Goal: Task Accomplishment & Management: Use online tool/utility

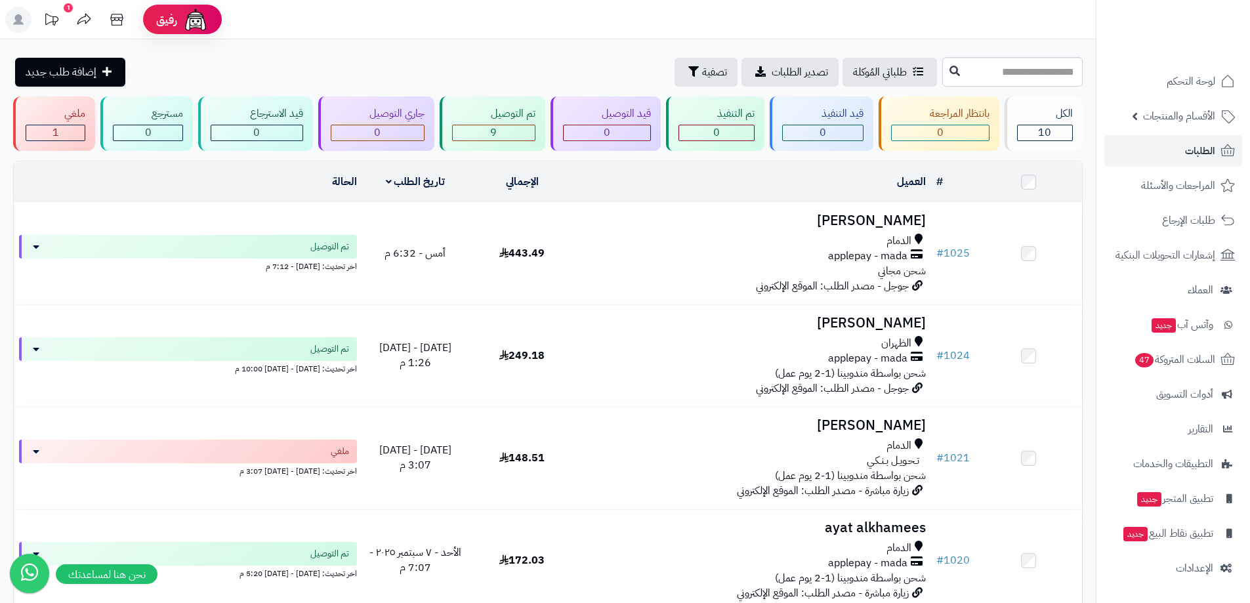
click at [60, 18] on icon at bounding box center [51, 20] width 26 height 26
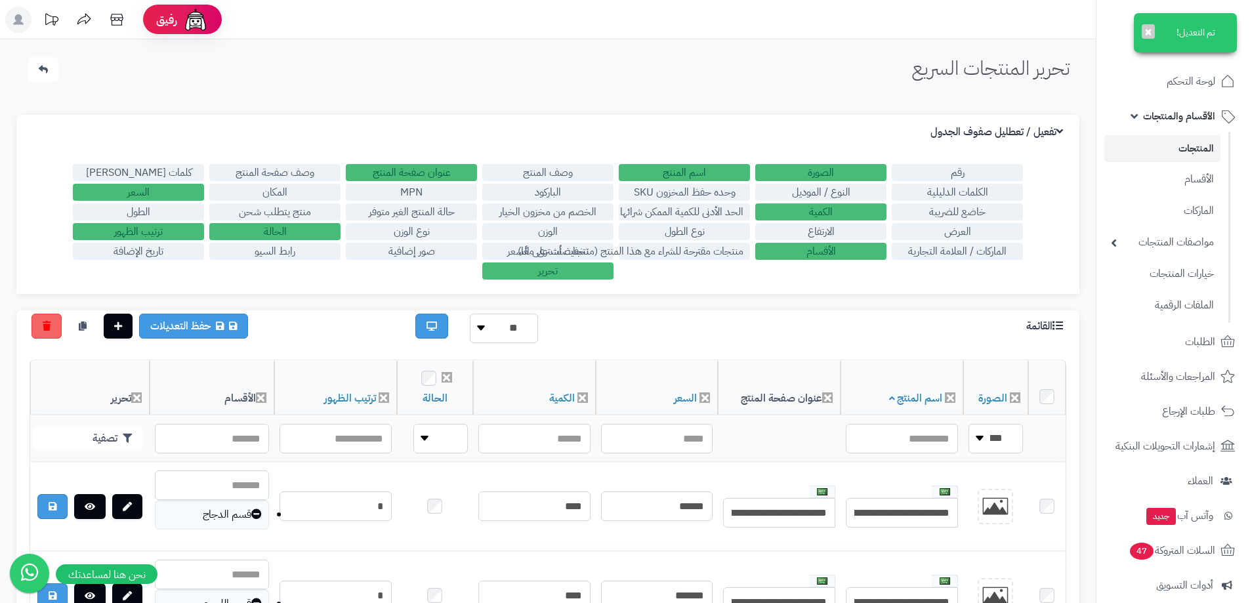
click at [1053, 322] on icon at bounding box center [1058, 325] width 10 height 10
click at [1043, 329] on h3 "القائمة" at bounding box center [1046, 326] width 40 height 12
click at [22, 570] on icon at bounding box center [29, 571] width 34 height 37
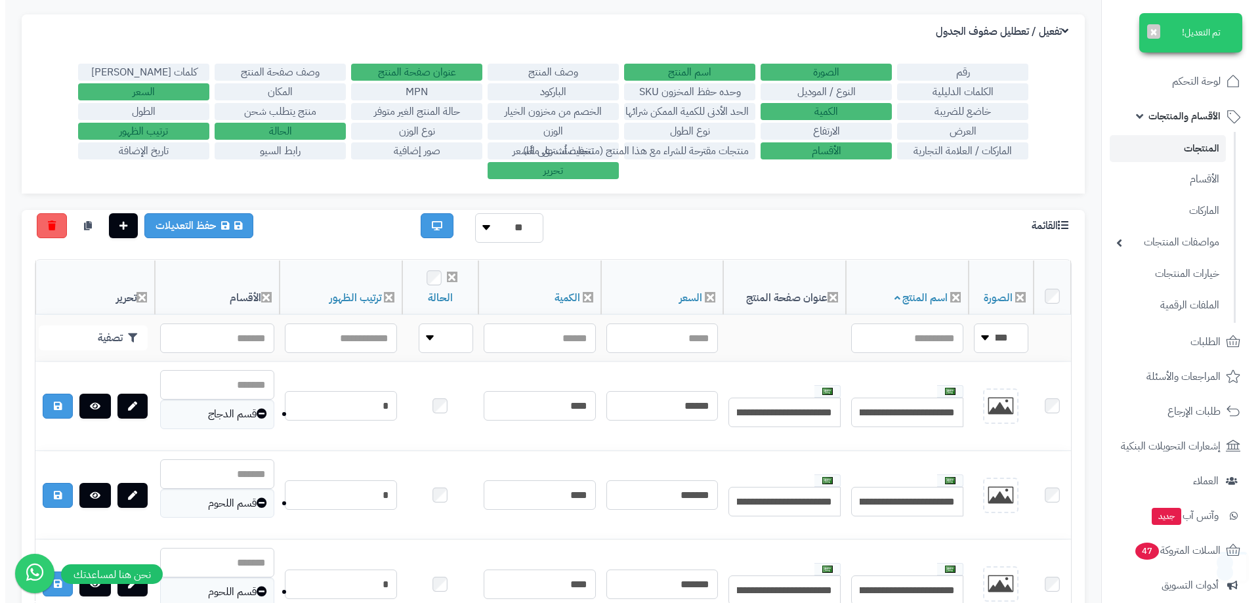
scroll to position [197, 0]
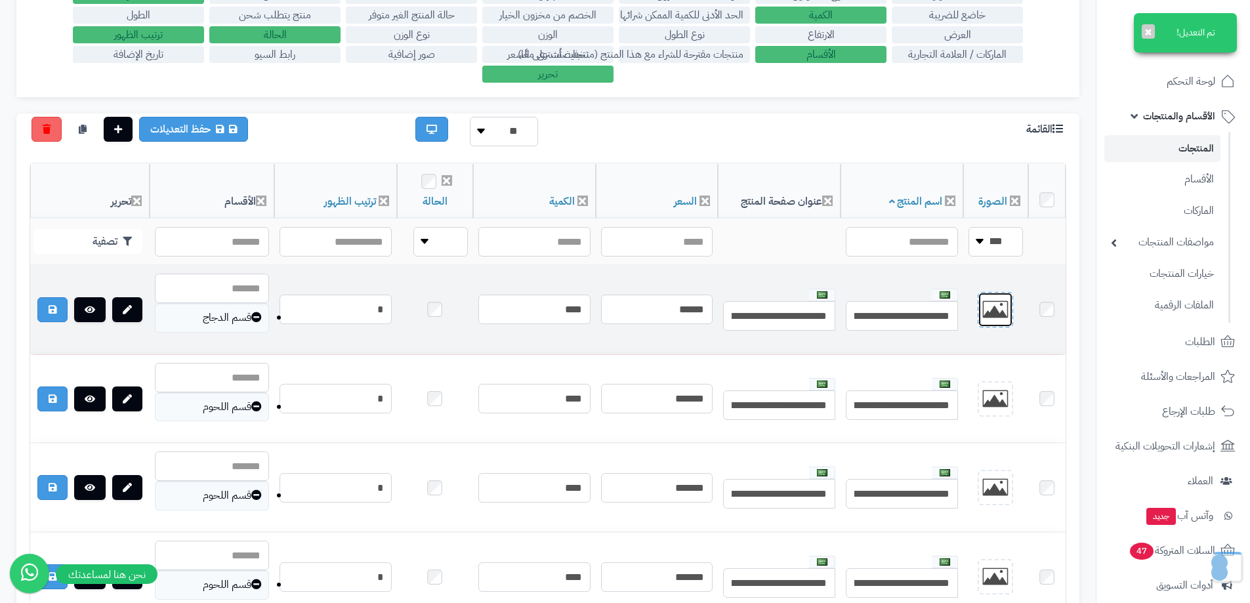
click at [1003, 304] on img at bounding box center [995, 310] width 26 height 26
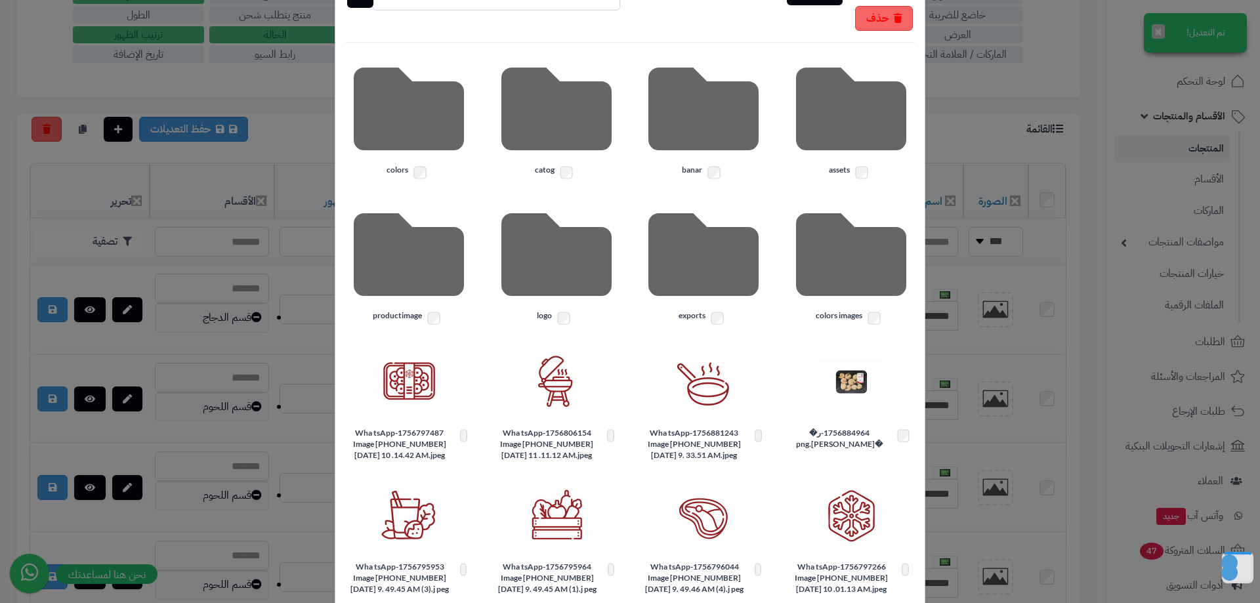
scroll to position [0, 0]
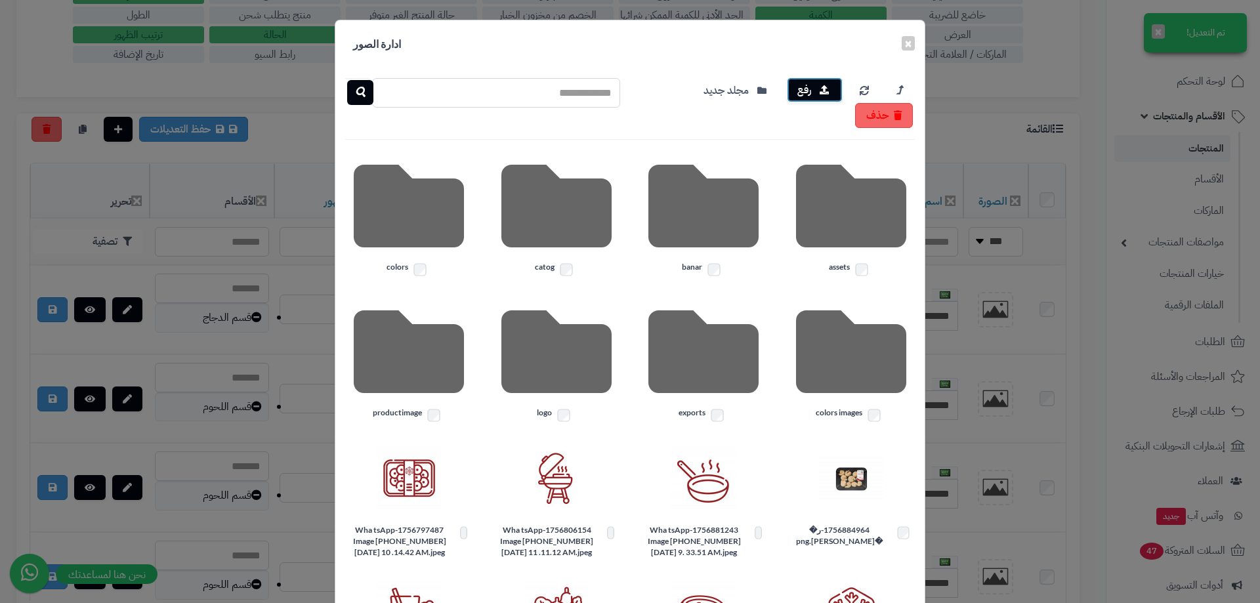
click at [829, 89] on icon "button" at bounding box center [824, 89] width 9 height 9
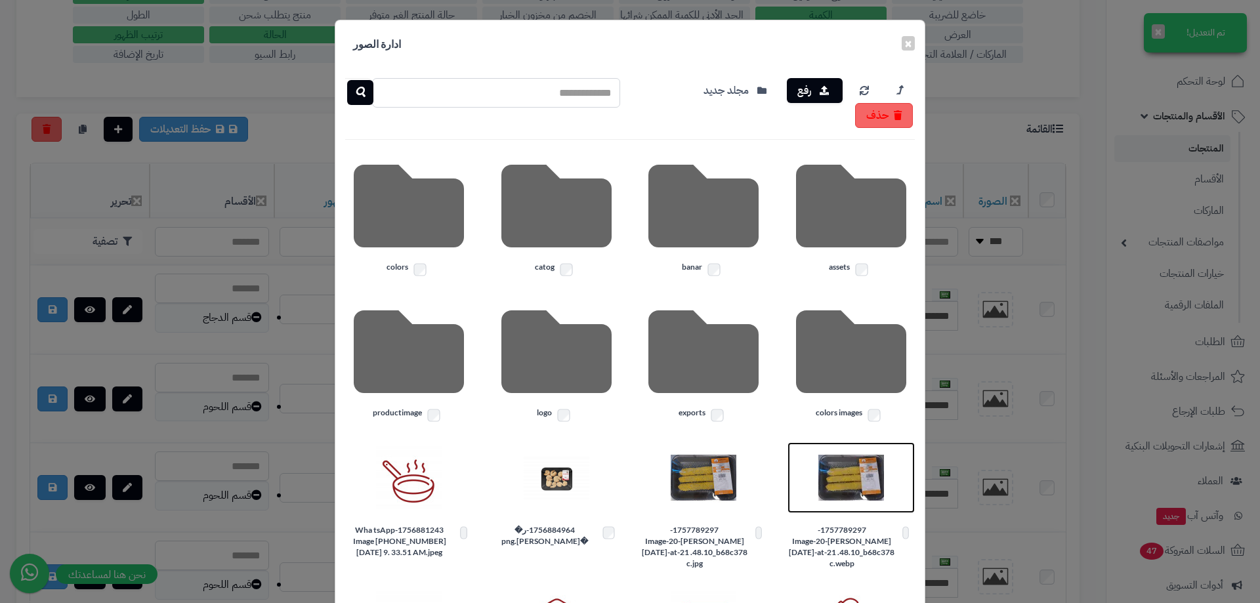
click at [854, 497] on img at bounding box center [851, 478] width 66 height 66
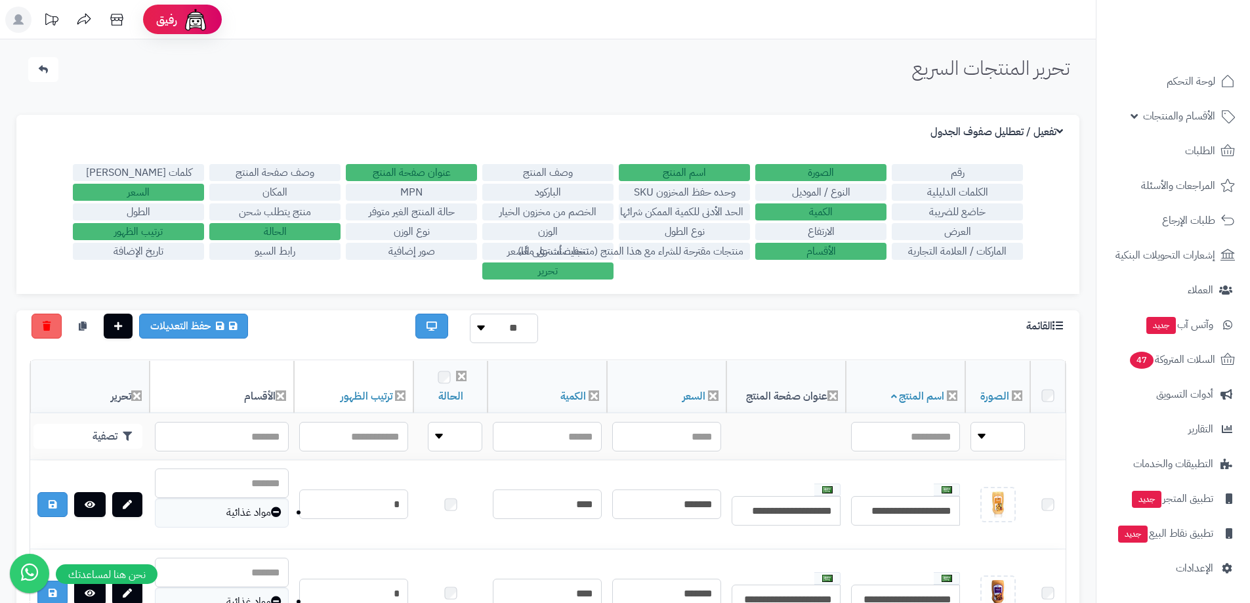
scroll to position [196, 0]
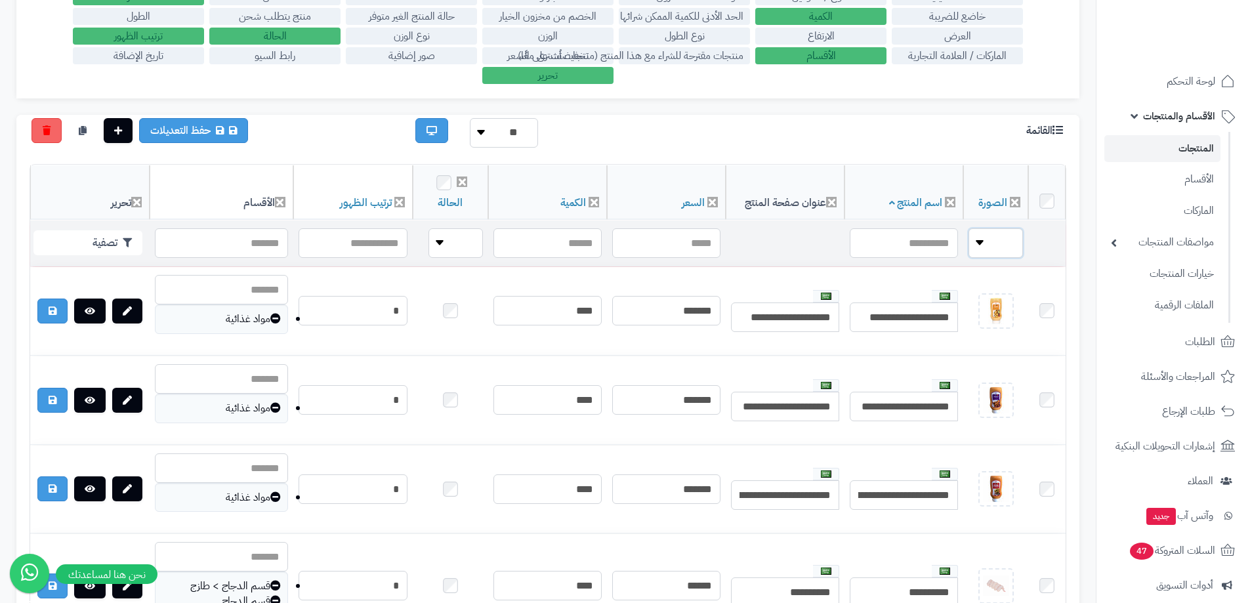
click at [992, 239] on select "**** ****" at bounding box center [996, 243] width 54 height 30
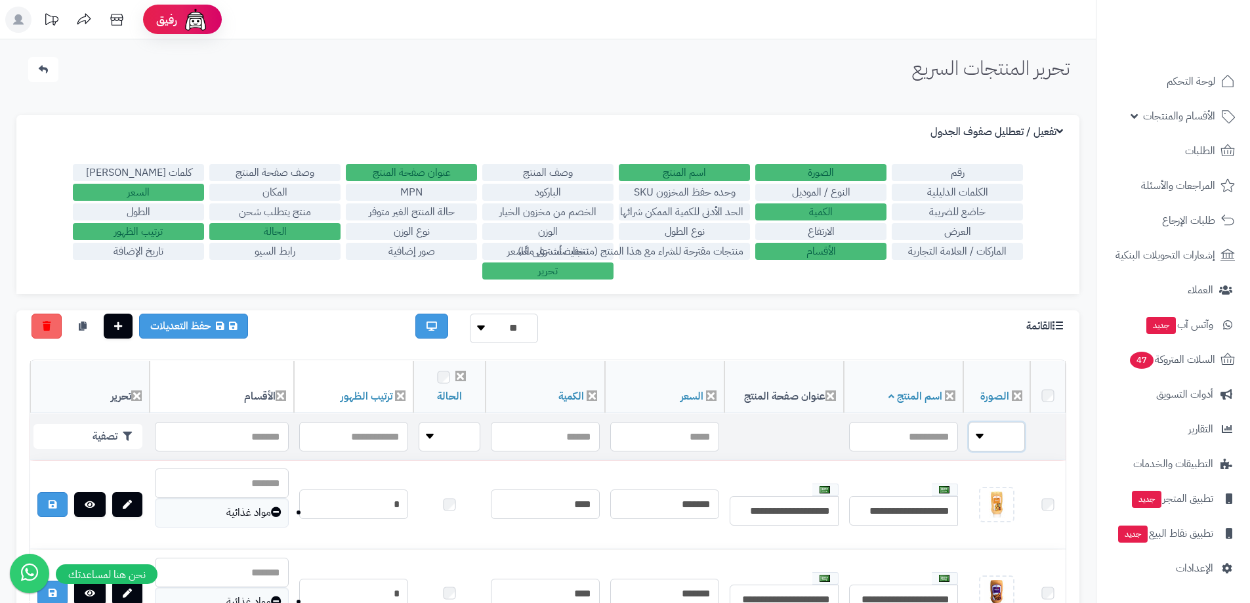
click at [1001, 422] on select "**** ****" at bounding box center [997, 437] width 56 height 30
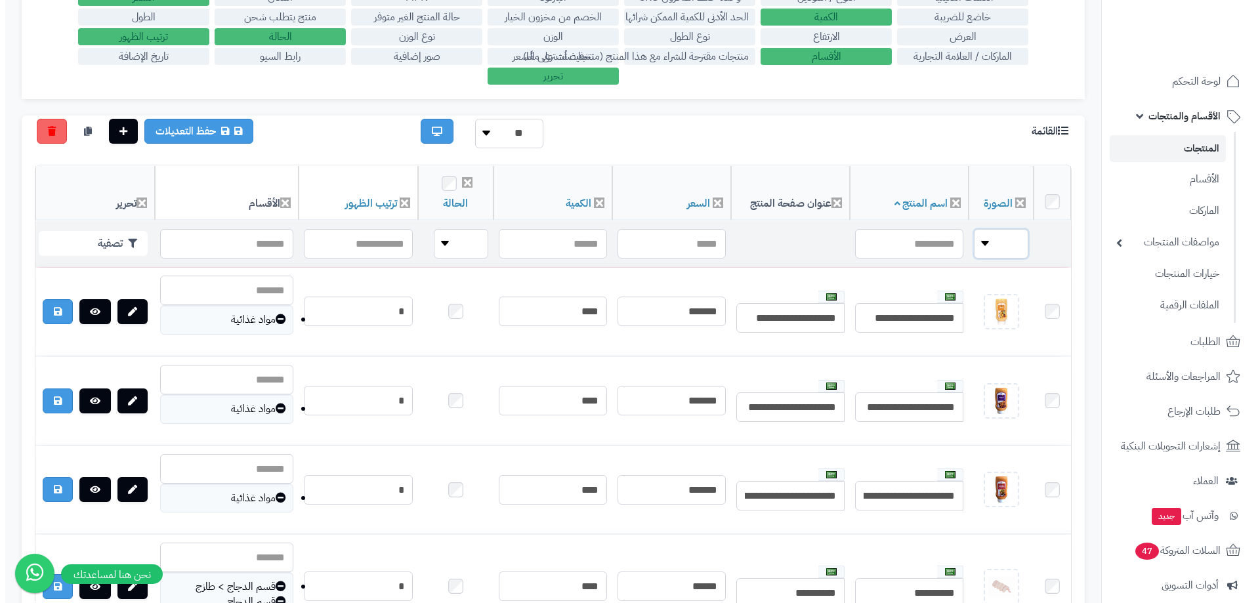
scroll to position [196, 0]
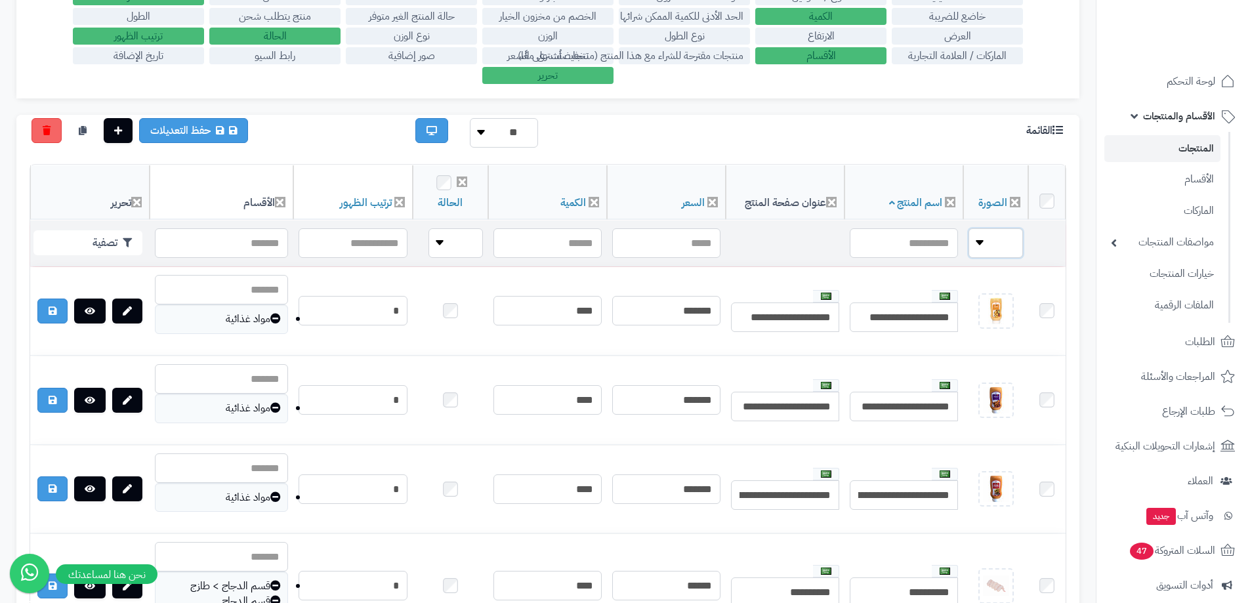
select select "*"
click at [971, 228] on select "**** ****" at bounding box center [996, 243] width 54 height 30
click at [106, 244] on button "تصفية" at bounding box center [87, 242] width 109 height 25
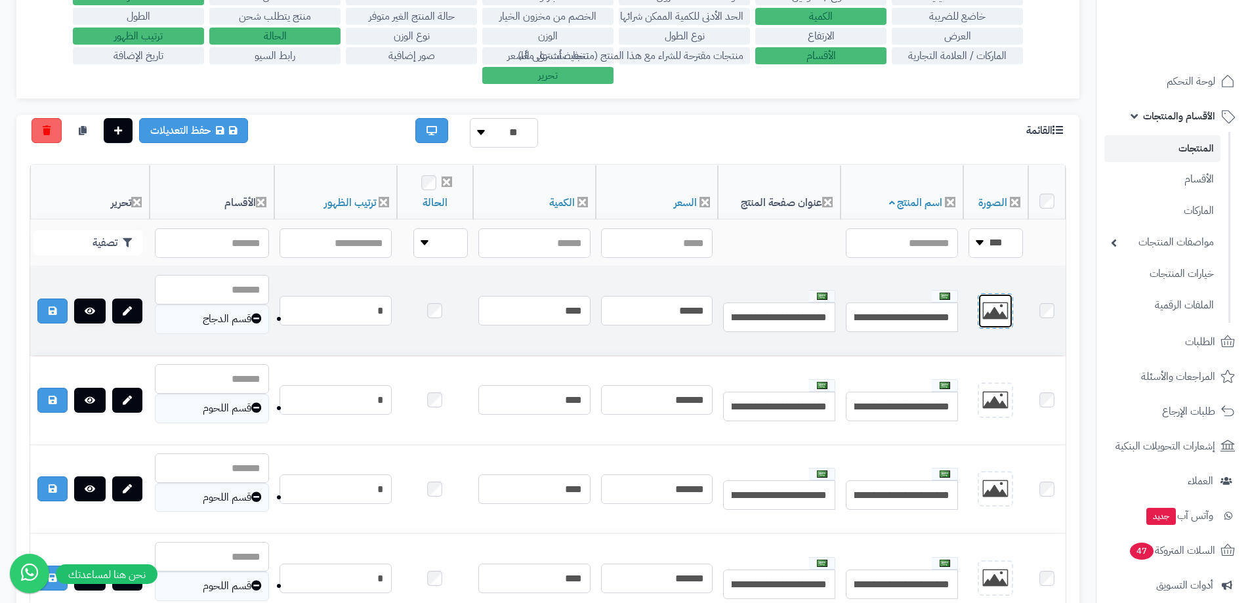
click at [993, 311] on img at bounding box center [995, 311] width 26 height 26
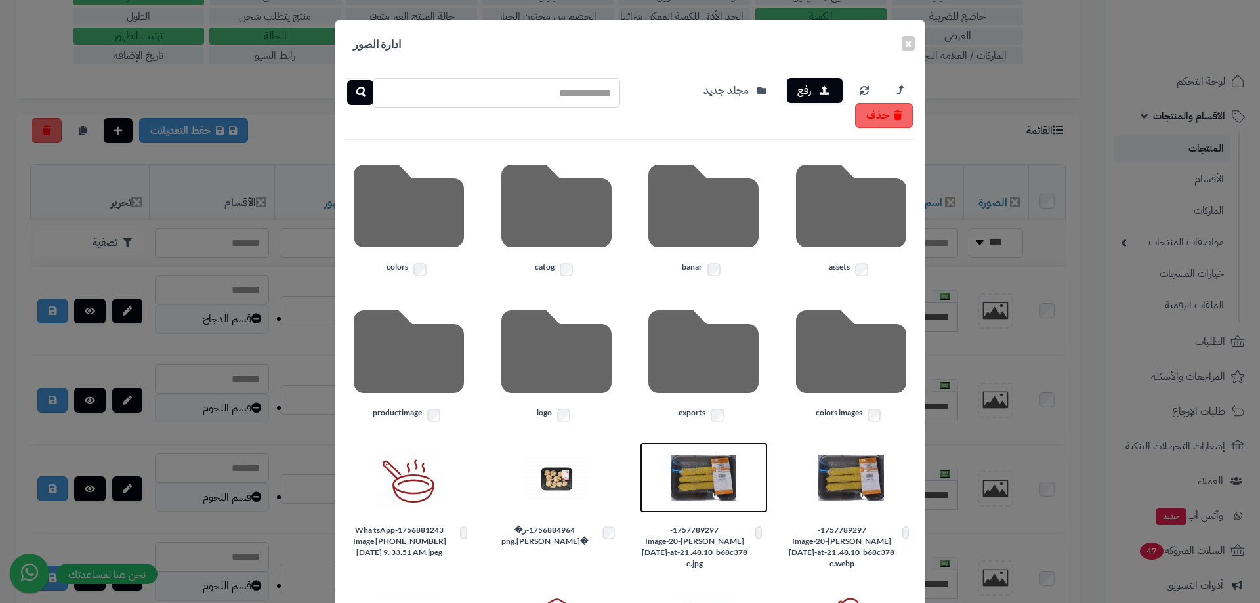
click at [736, 493] on img at bounding box center [704, 478] width 66 height 66
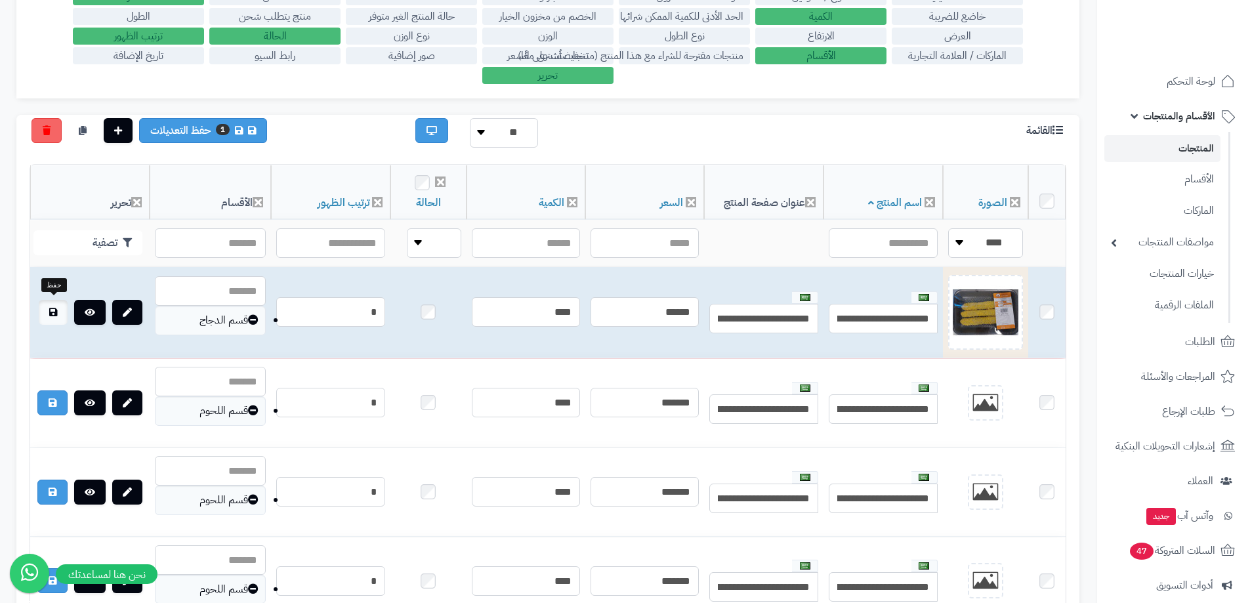
click at [57, 309] on icon at bounding box center [53, 312] width 8 height 9
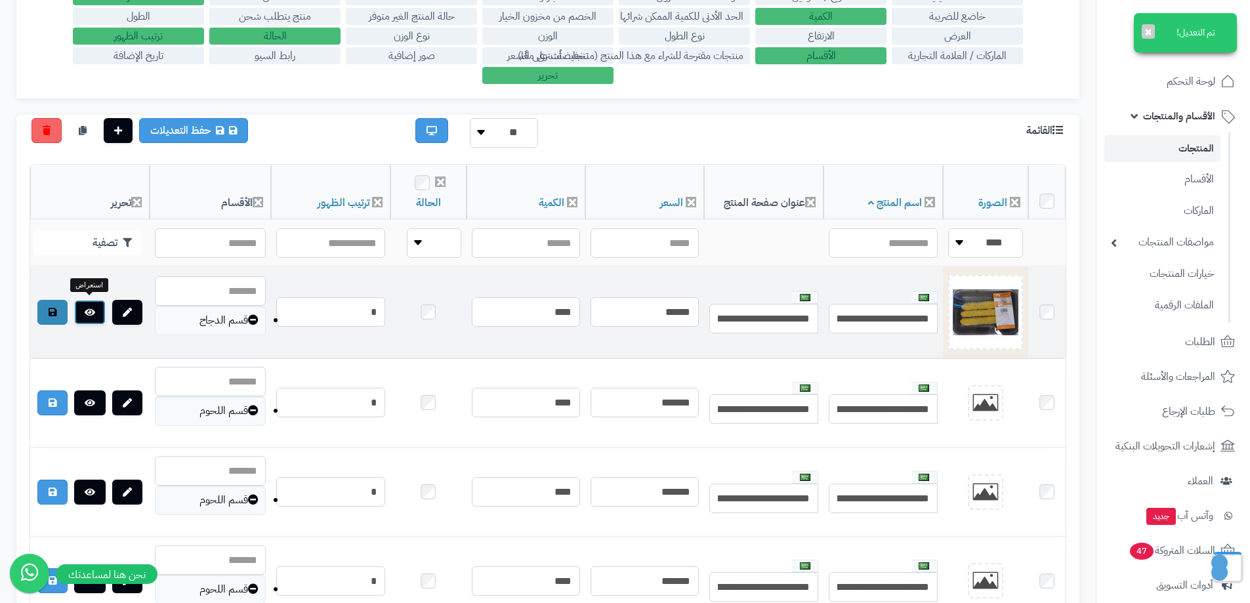
click at [82, 309] on link at bounding box center [89, 312] width 31 height 25
click at [984, 322] on img at bounding box center [986, 313] width 66 height 66
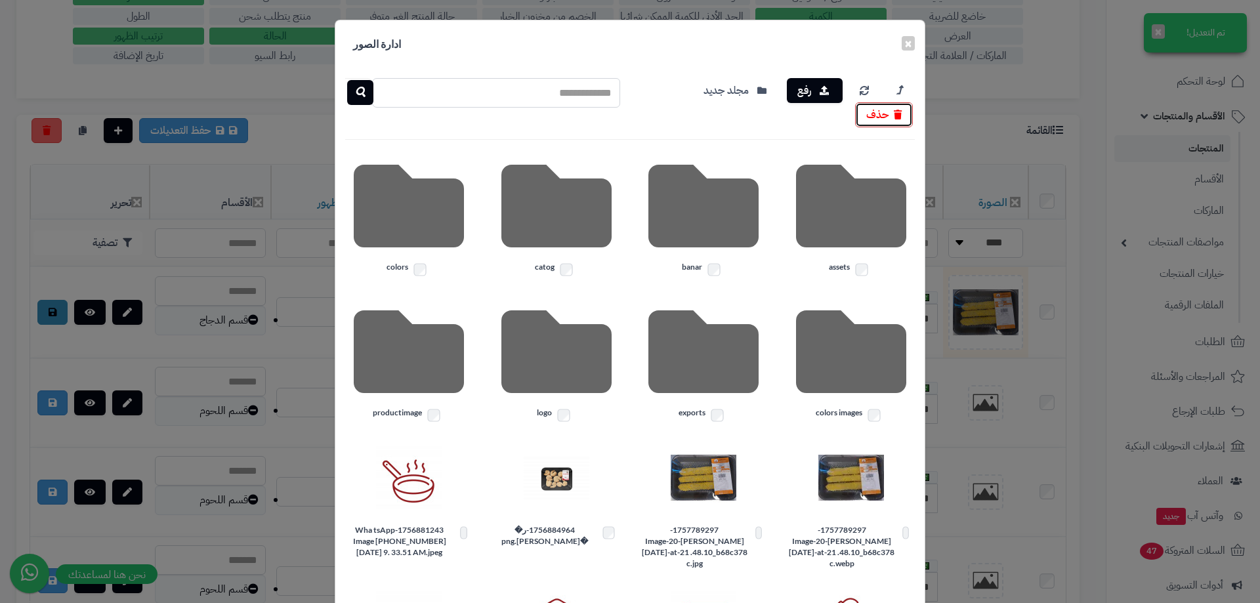
click at [885, 117] on button "حذف" at bounding box center [884, 114] width 58 height 25
click at [911, 44] on button "×" at bounding box center [908, 42] width 13 height 14
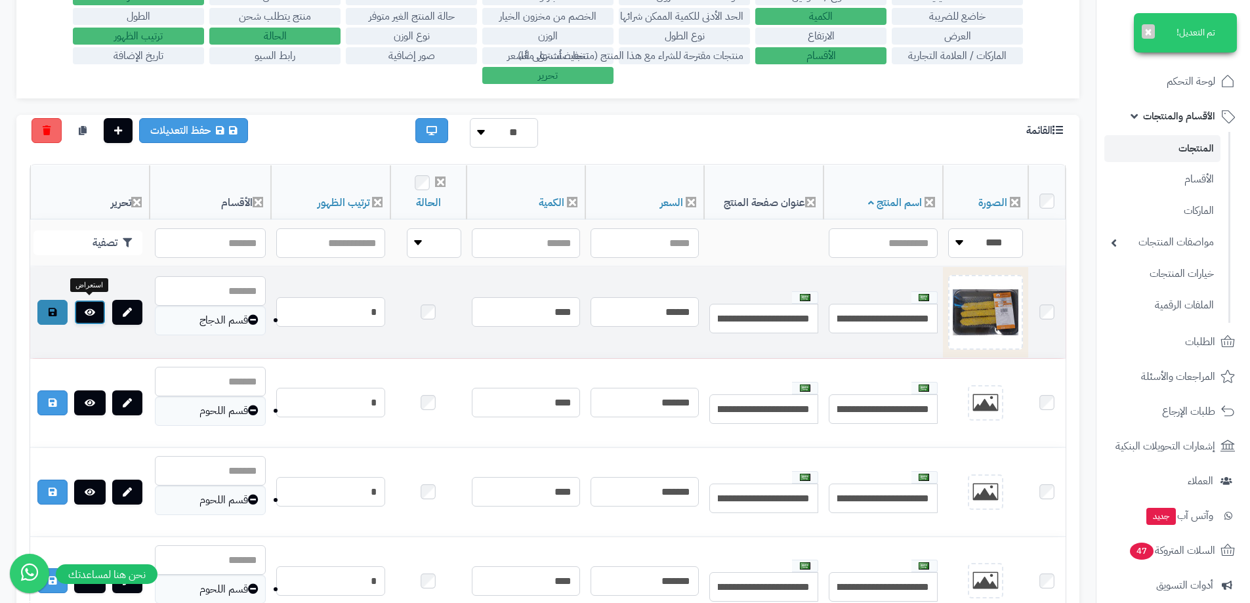
click at [94, 312] on icon at bounding box center [90, 312] width 10 height 9
drag, startPoint x: 1000, startPoint y: 317, endPoint x: 983, endPoint y: 320, distance: 17.4
click at [983, 320] on img at bounding box center [986, 313] width 66 height 66
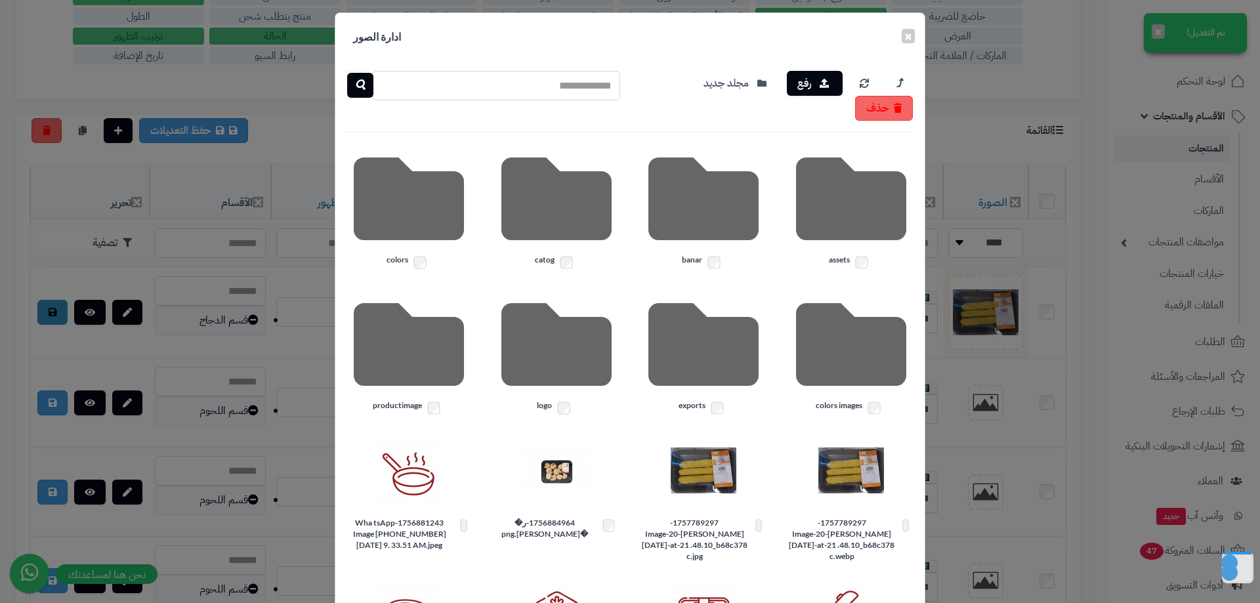
scroll to position [0, 0]
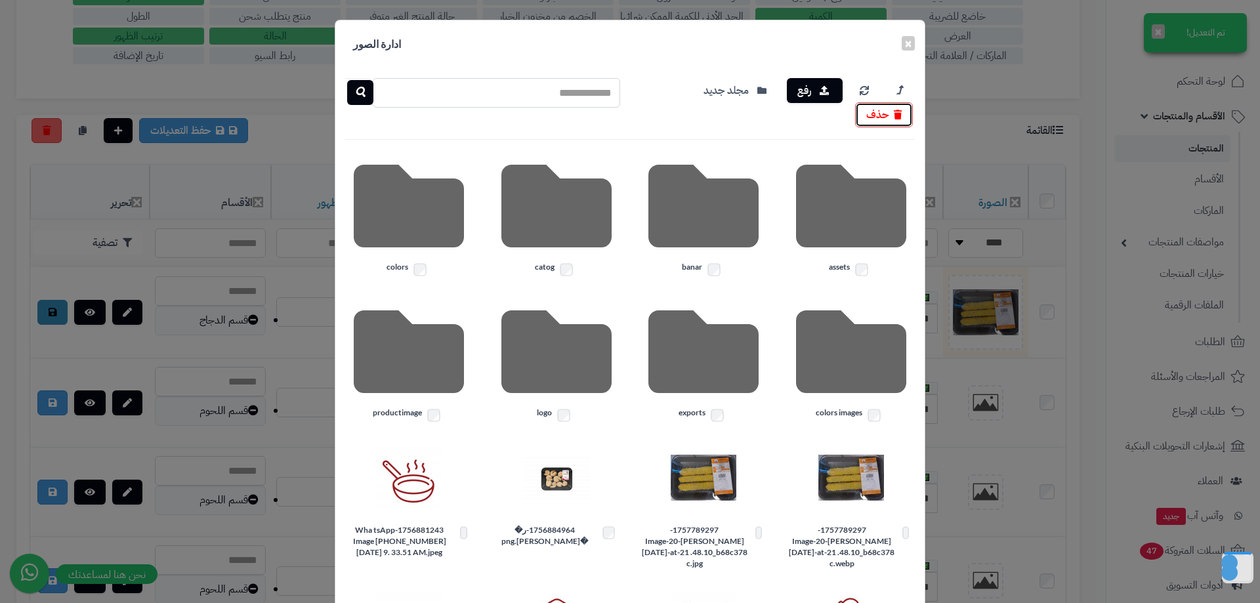
click at [905, 109] on button "حذف" at bounding box center [884, 114] width 58 height 25
click at [915, 43] on button "×" at bounding box center [908, 42] width 13 height 14
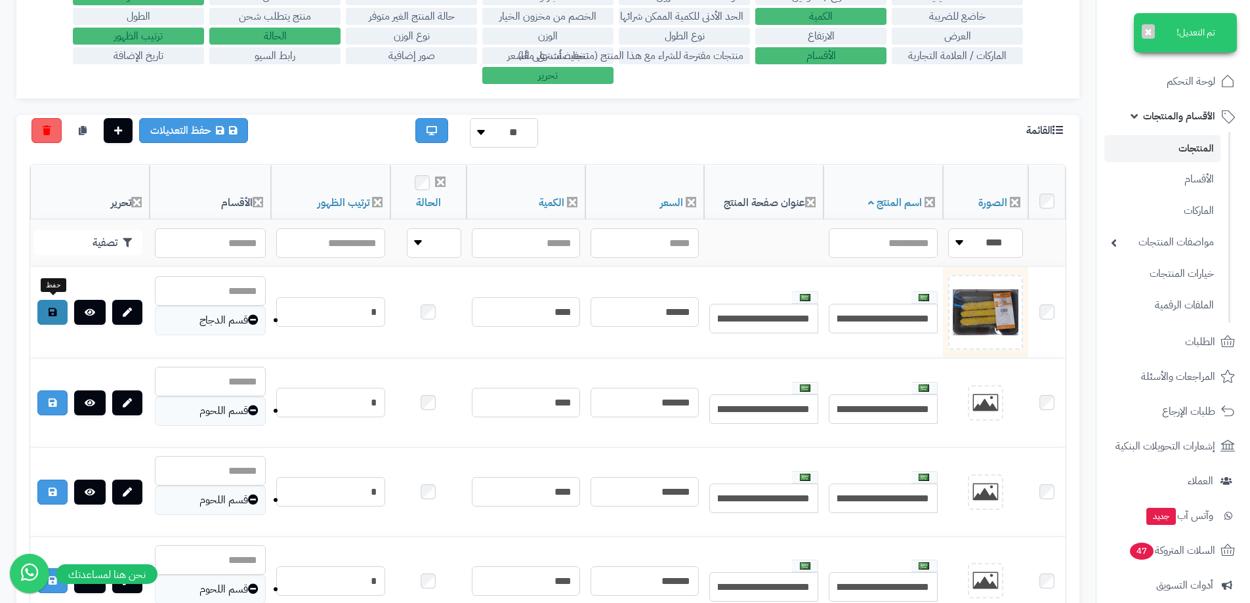
click at [60, 308] on link at bounding box center [52, 312] width 30 height 25
click at [91, 308] on icon at bounding box center [90, 312] width 10 height 9
click at [974, 240] on select "**** ****" at bounding box center [985, 243] width 75 height 30
click at [974, 239] on select "**** ****" at bounding box center [985, 243] width 75 height 30
click at [970, 238] on select "**** ****" at bounding box center [985, 243] width 75 height 30
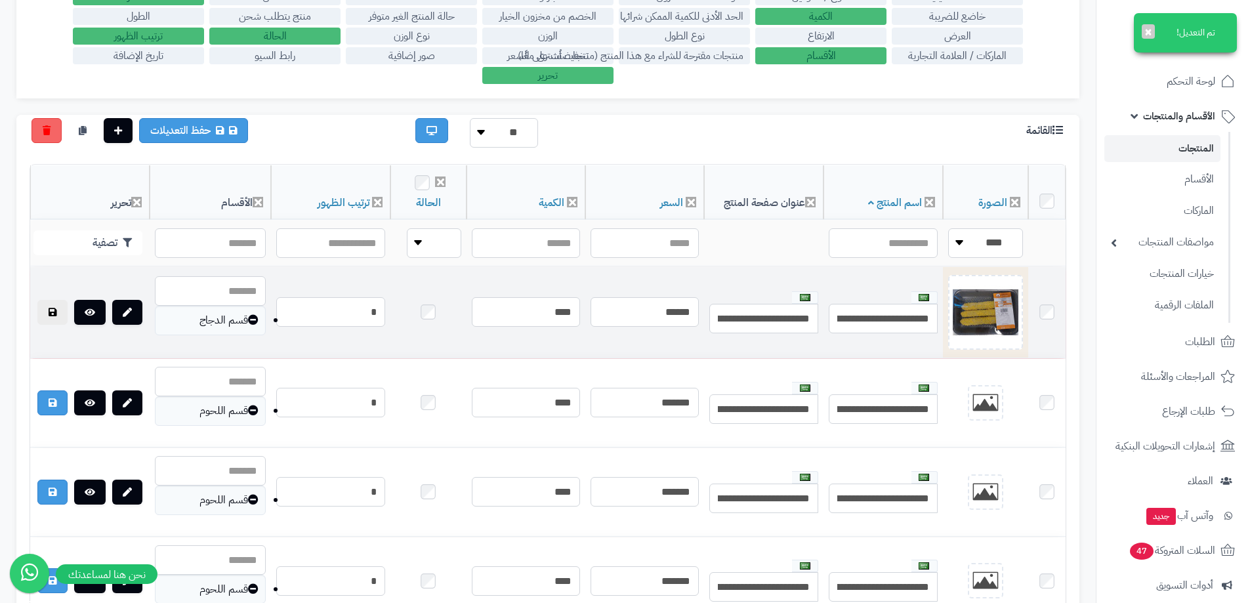
click at [1044, 280] on td at bounding box center [1046, 312] width 37 height 91
click at [992, 312] on img at bounding box center [986, 313] width 66 height 66
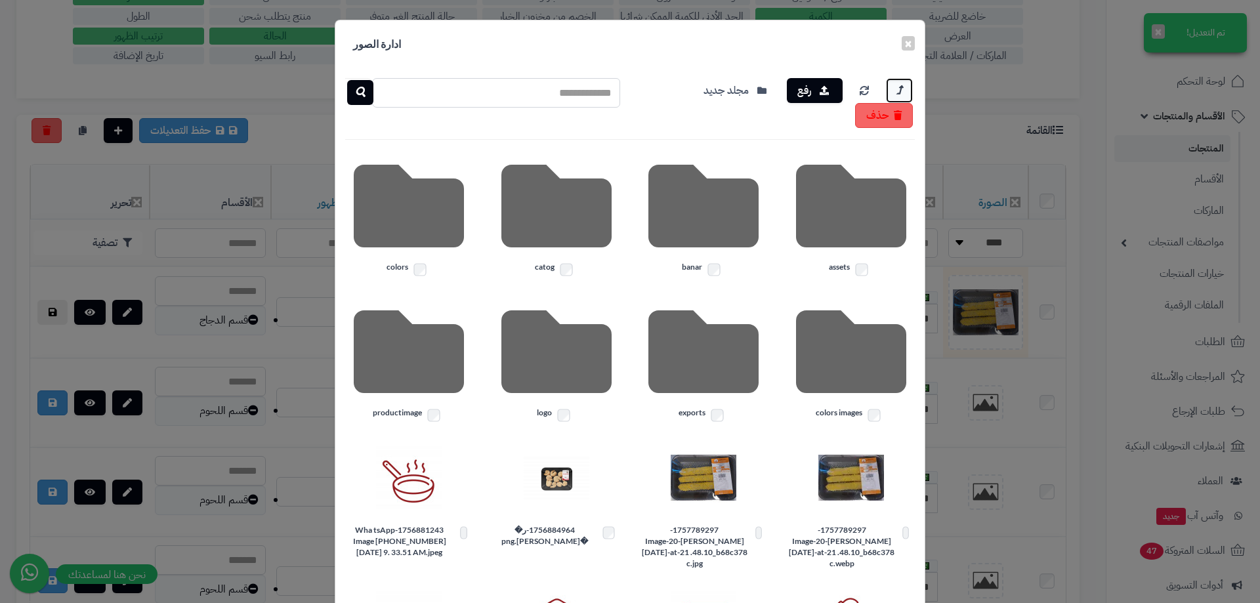
click at [902, 87] on icon at bounding box center [899, 90] width 6 height 16
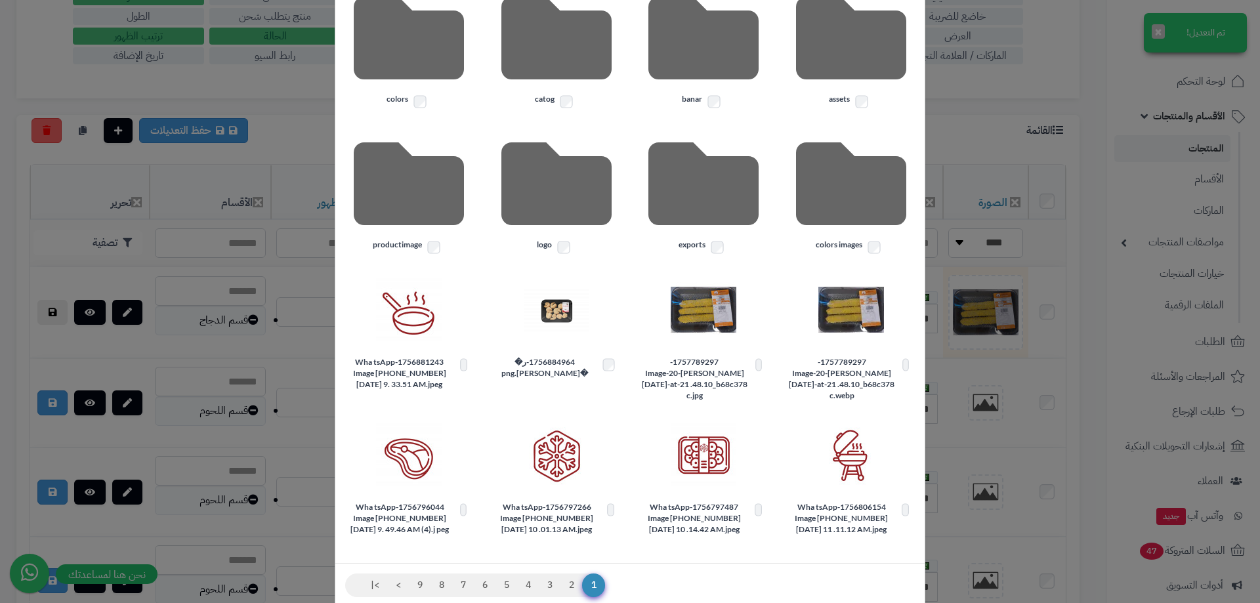
scroll to position [186, 0]
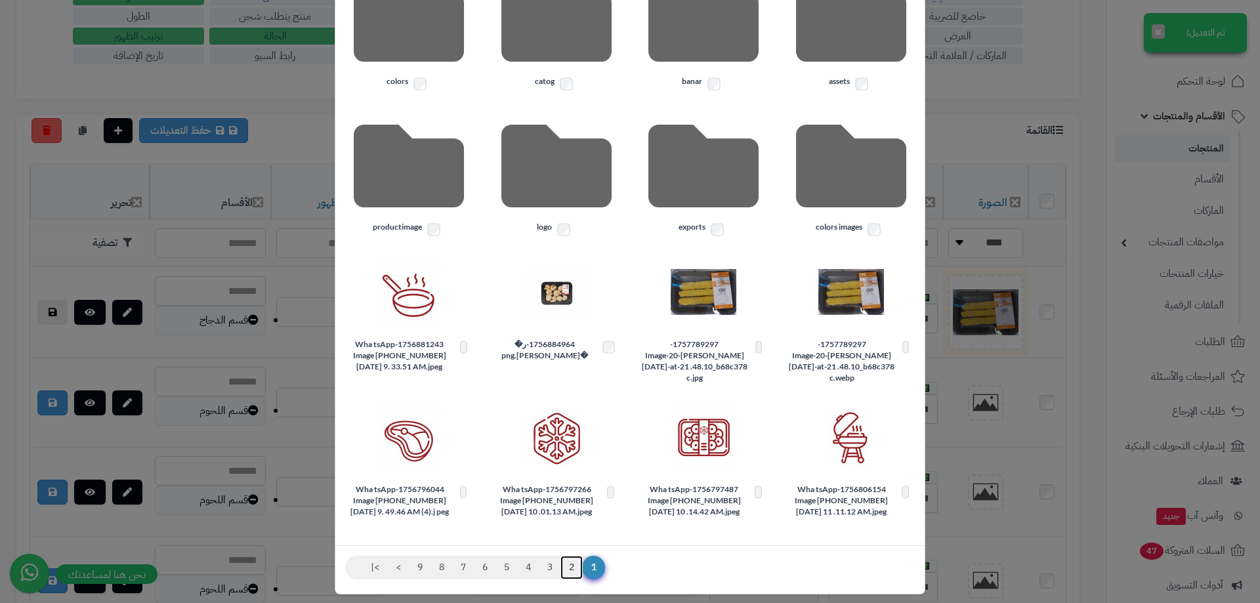
click at [575, 556] on link "2" at bounding box center [571, 568] width 22 height 24
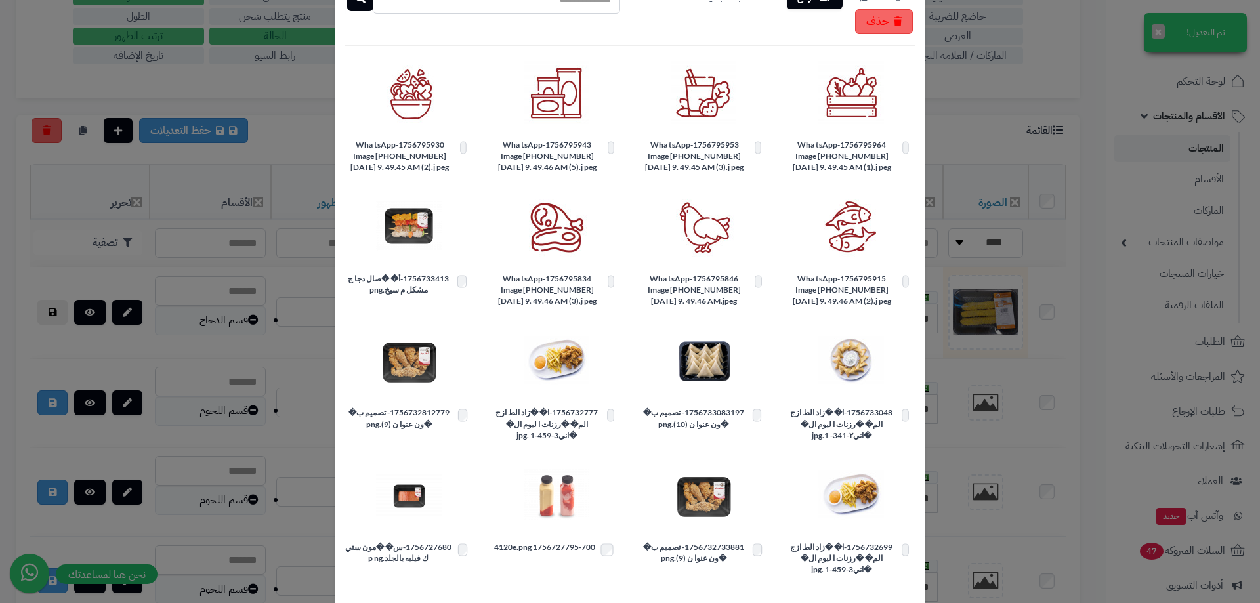
scroll to position [163, 0]
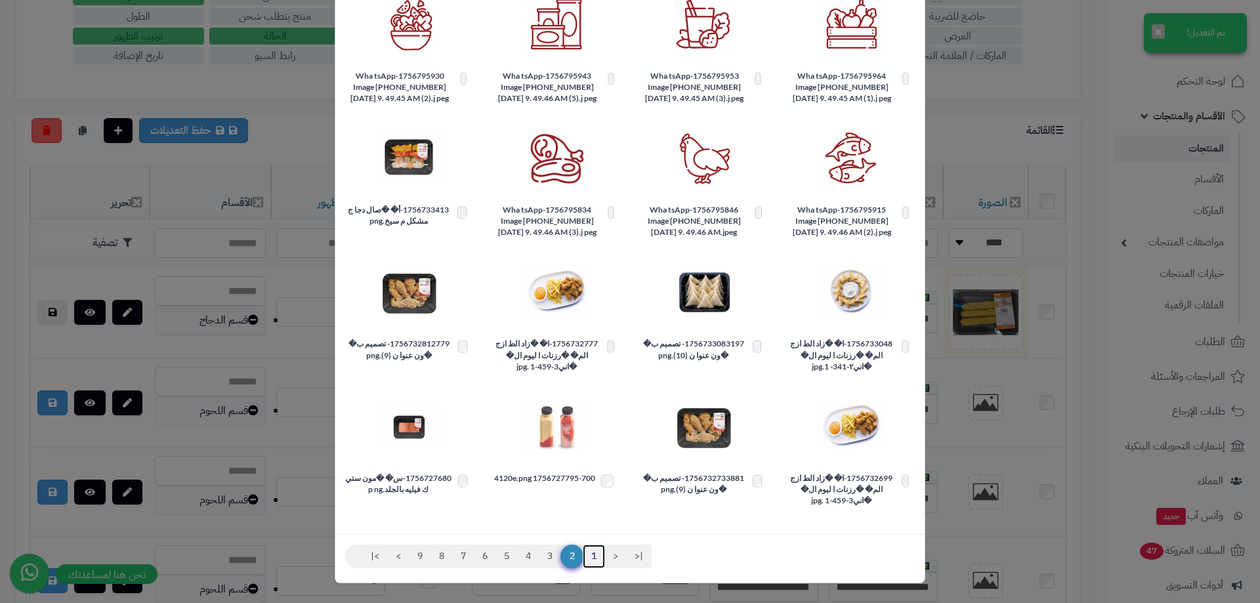
click at [602, 554] on link "1" at bounding box center [594, 557] width 22 height 24
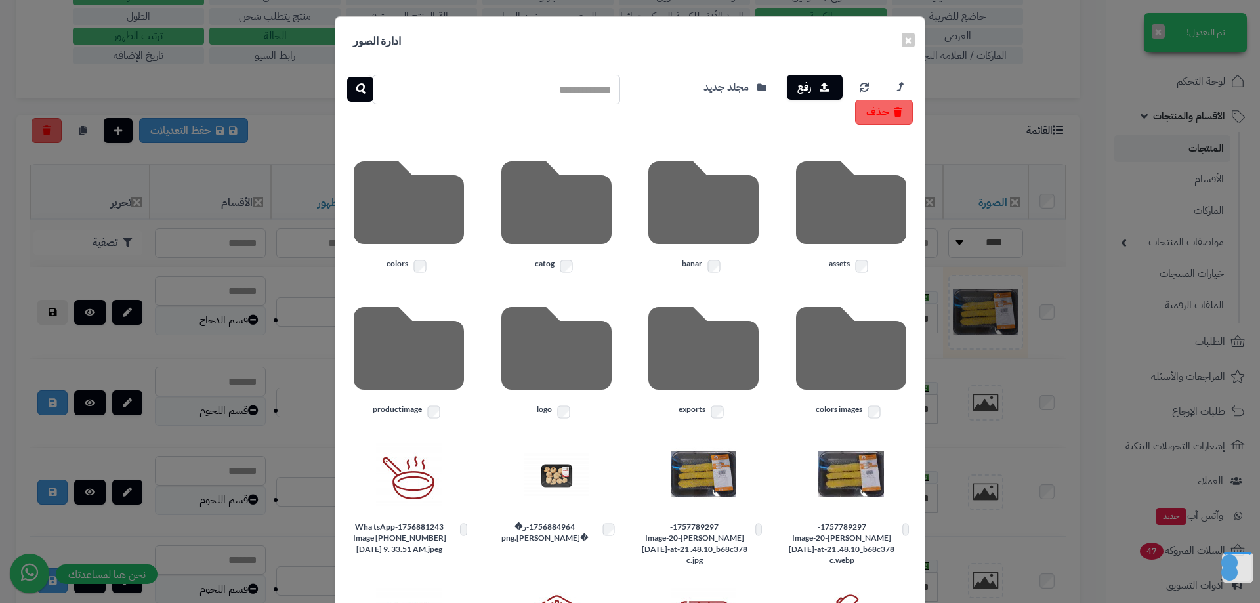
scroll to position [0, 0]
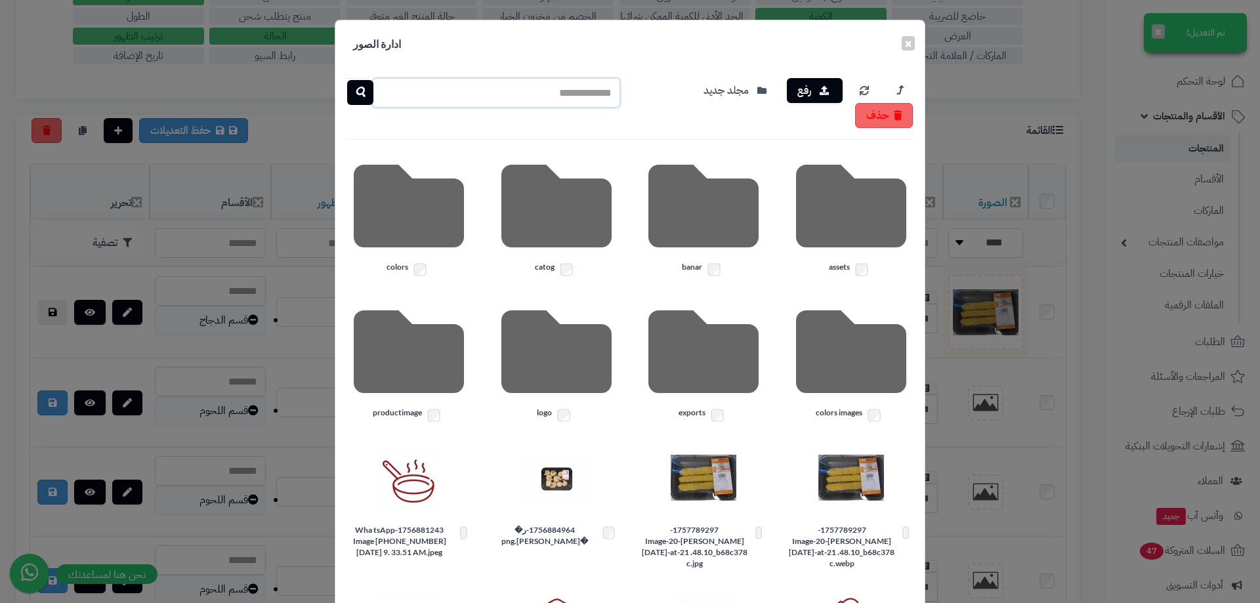
click at [592, 95] on input "text" at bounding box center [496, 93] width 248 height 30
click at [885, 120] on button "حذف" at bounding box center [884, 114] width 58 height 25
click at [914, 41] on button "×" at bounding box center [908, 42] width 13 height 14
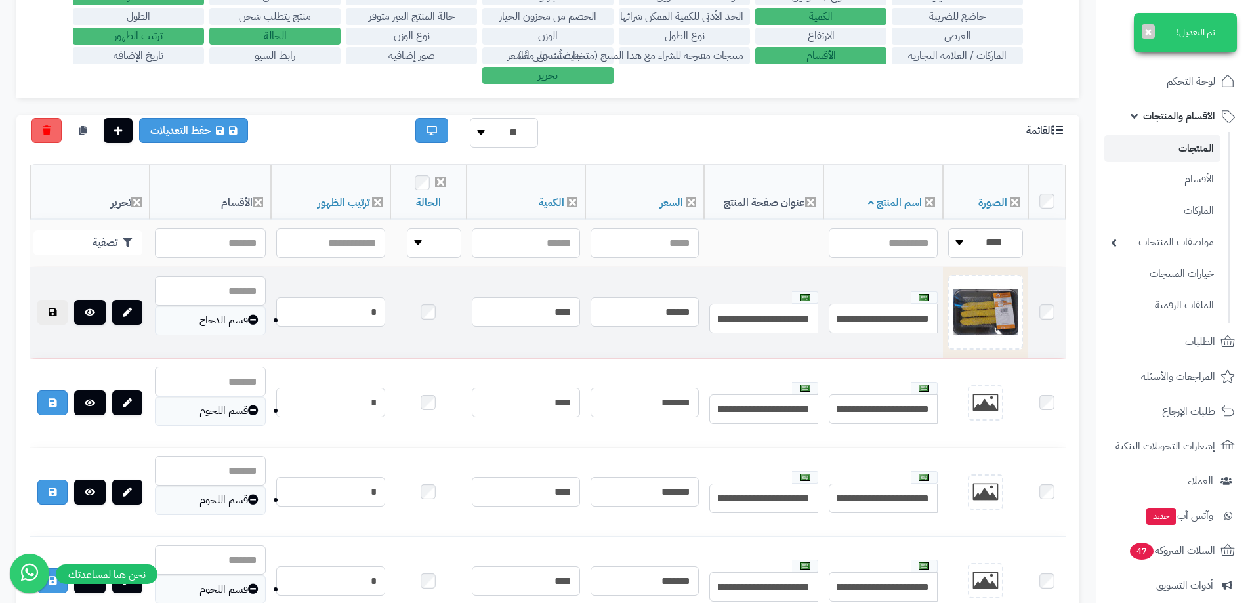
drag, startPoint x: 983, startPoint y: 314, endPoint x: 514, endPoint y: 287, distance: 469.3
click at [514, 287] on td "****" at bounding box center [526, 312] width 119 height 91
click at [56, 312] on icon at bounding box center [53, 312] width 8 height 9
drag, startPoint x: 1004, startPoint y: 301, endPoint x: 988, endPoint y: 318, distance: 23.7
click at [988, 318] on img at bounding box center [986, 313] width 66 height 66
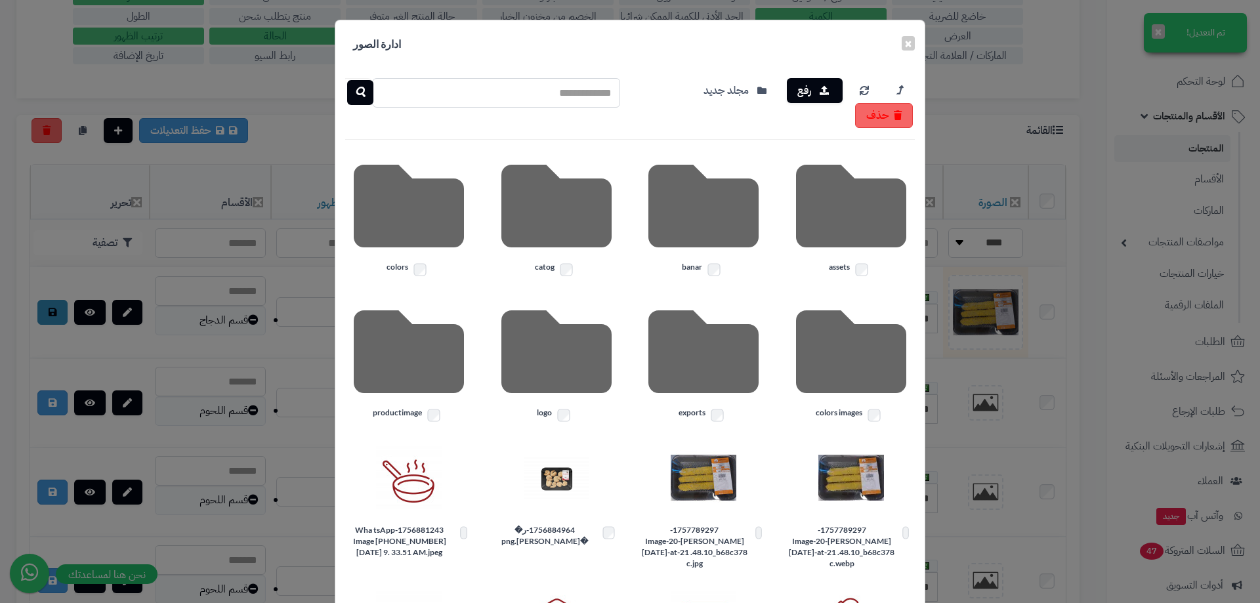
scroll to position [186, 0]
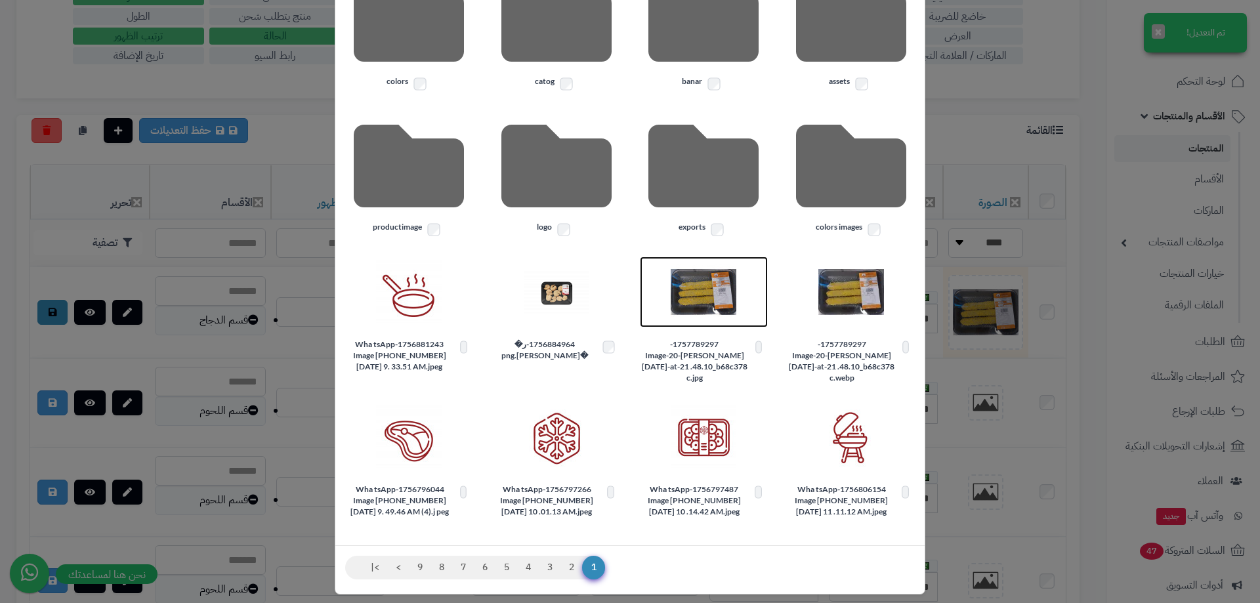
click at [733, 310] on img at bounding box center [704, 292] width 66 height 66
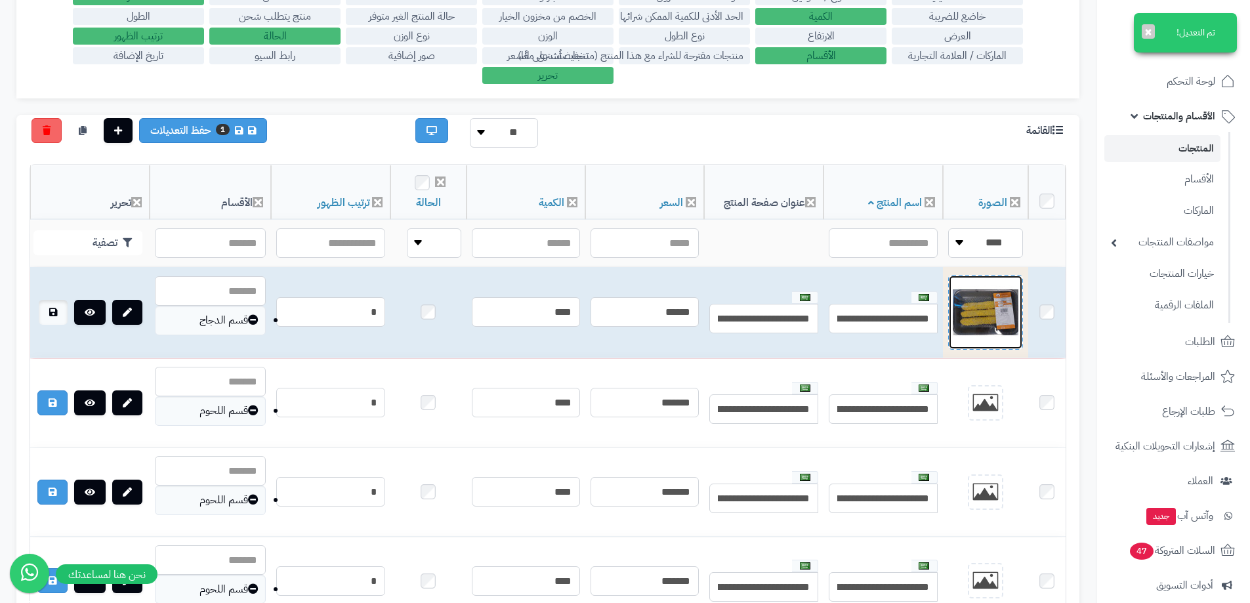
click at [984, 320] on img at bounding box center [986, 313] width 66 height 66
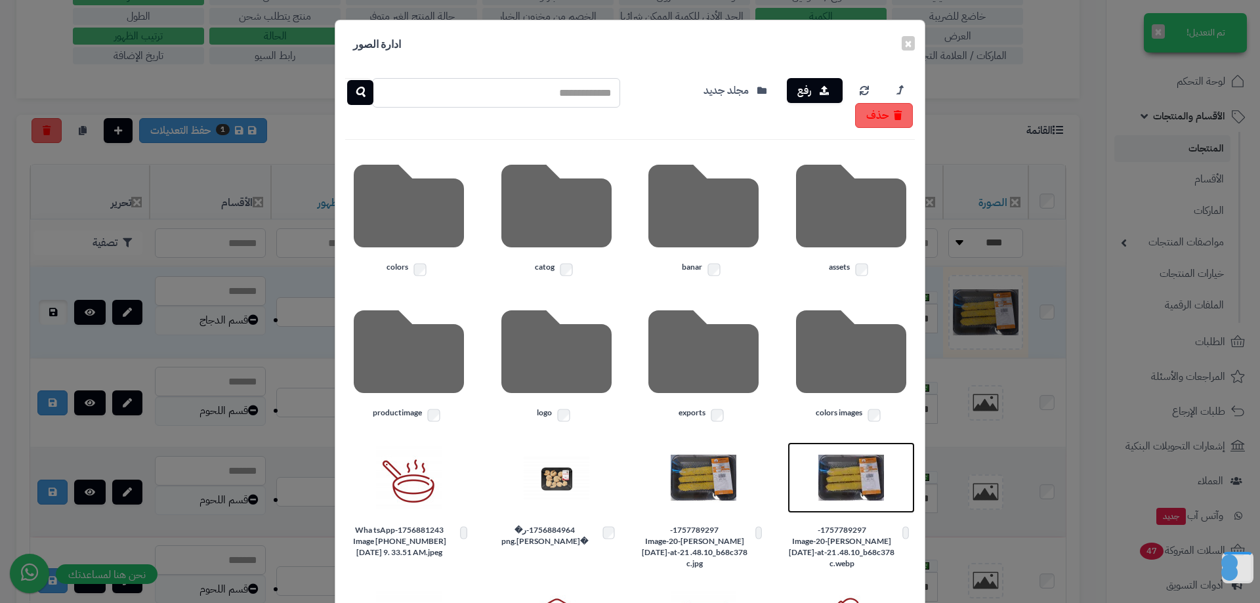
click at [875, 484] on img at bounding box center [851, 478] width 66 height 66
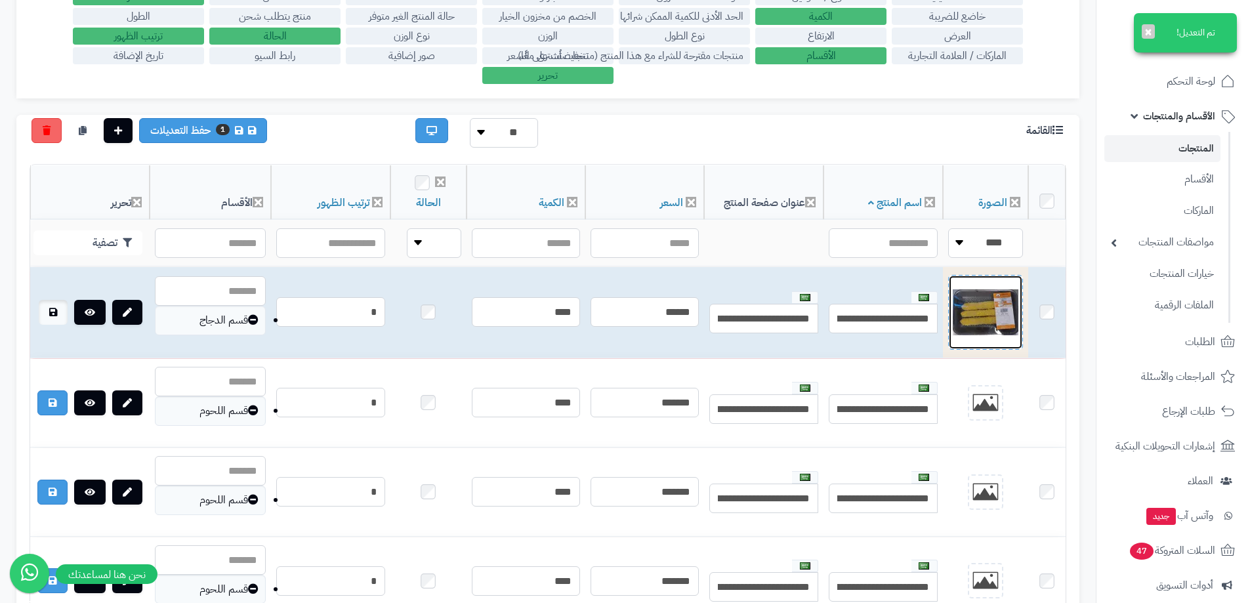
click at [987, 319] on img at bounding box center [986, 313] width 66 height 66
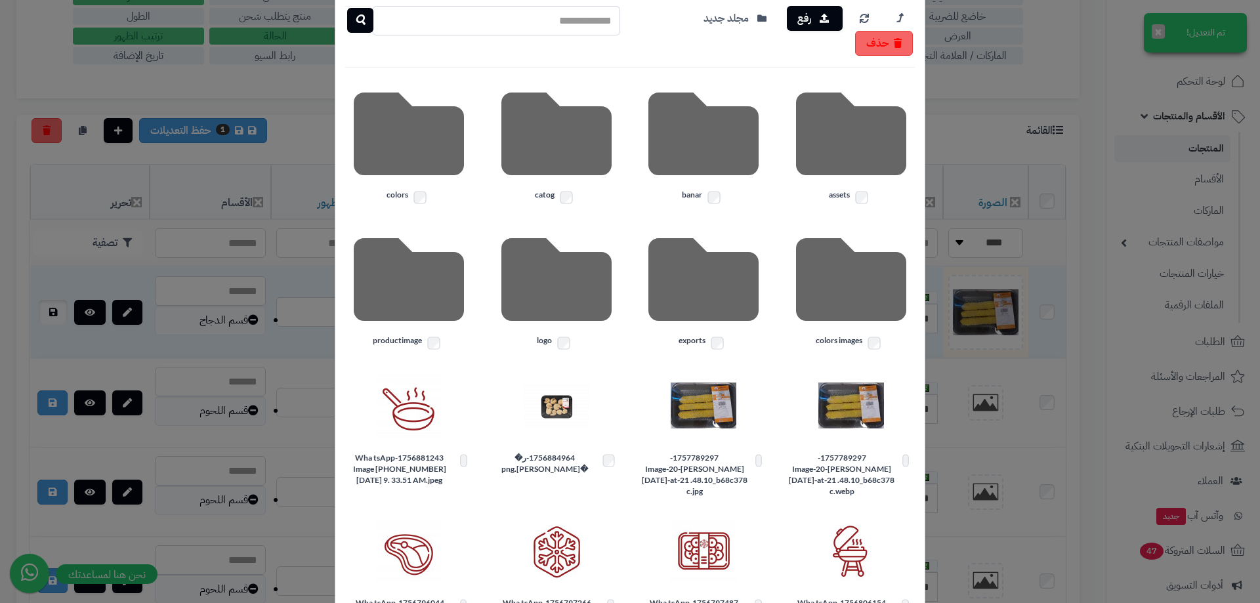
scroll to position [0, 0]
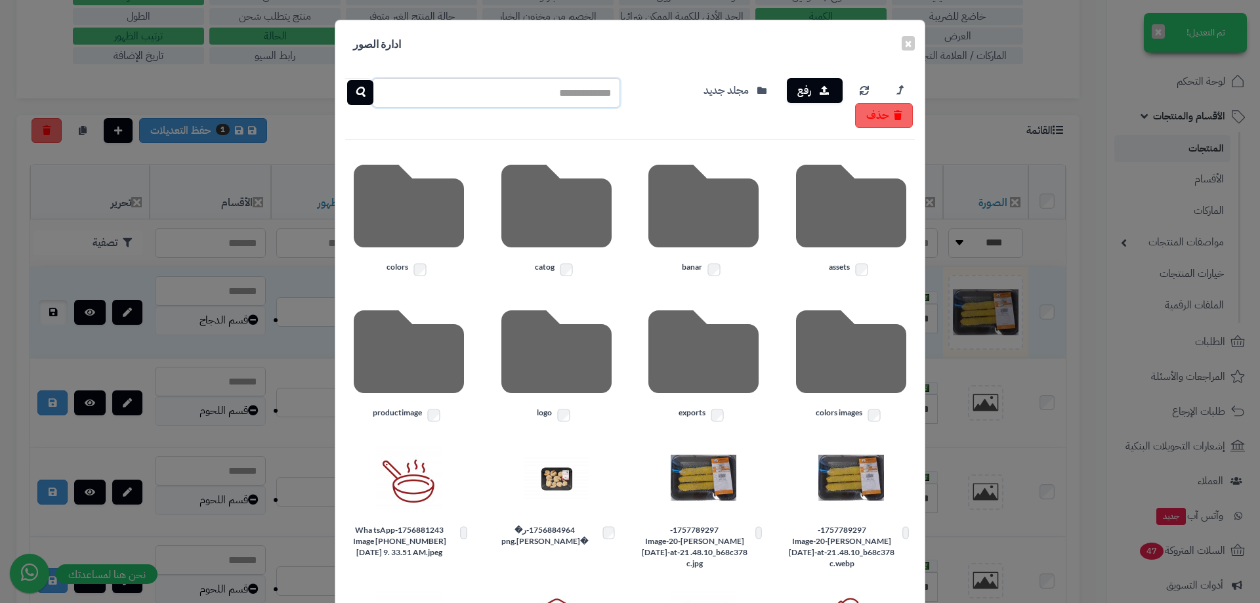
click at [478, 91] on input "text" at bounding box center [496, 93] width 248 height 30
type input "*"
type input "**********"
click at [365, 91] on icon "button" at bounding box center [360, 91] width 10 height 17
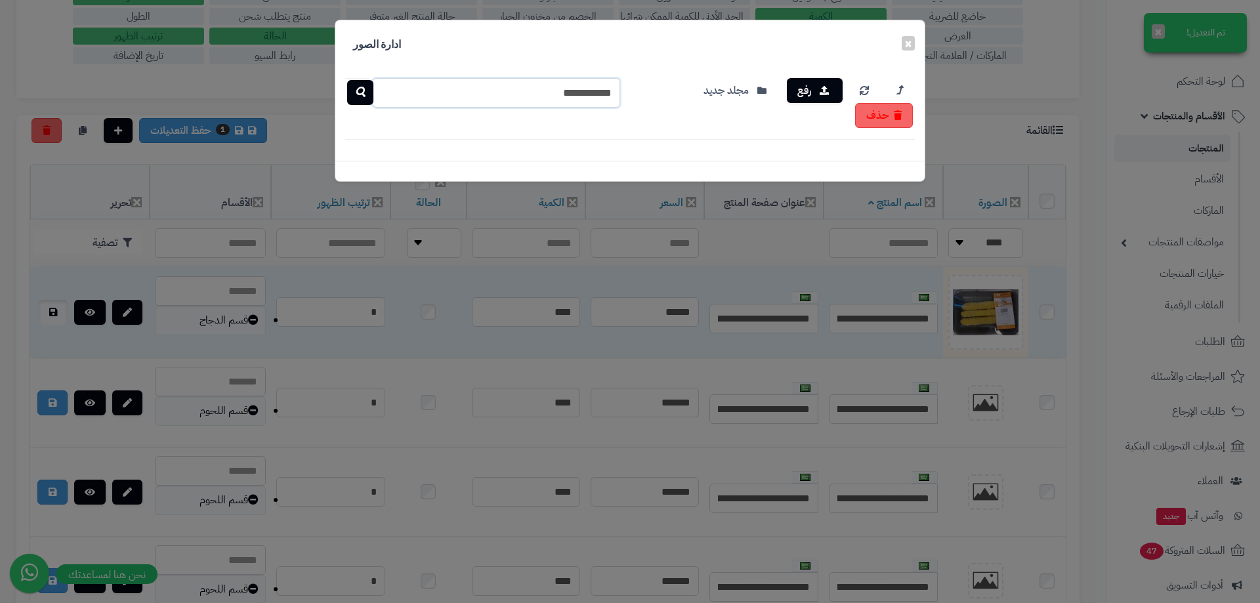
click at [533, 89] on input "**********" at bounding box center [496, 93] width 248 height 30
click at [805, 129] on div "رفع مجلد جديد حذف" at bounding box center [629, 114] width 589 height 93
click at [886, 121] on button "حذف" at bounding box center [884, 114] width 58 height 25
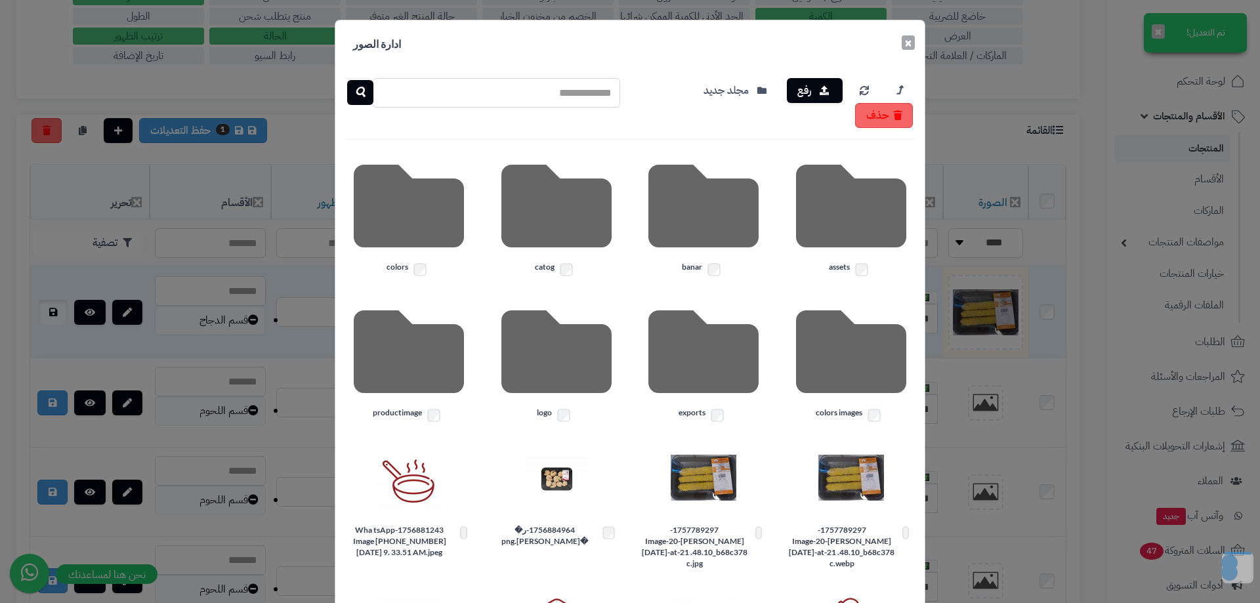
click at [909, 46] on button "×" at bounding box center [908, 42] width 13 height 14
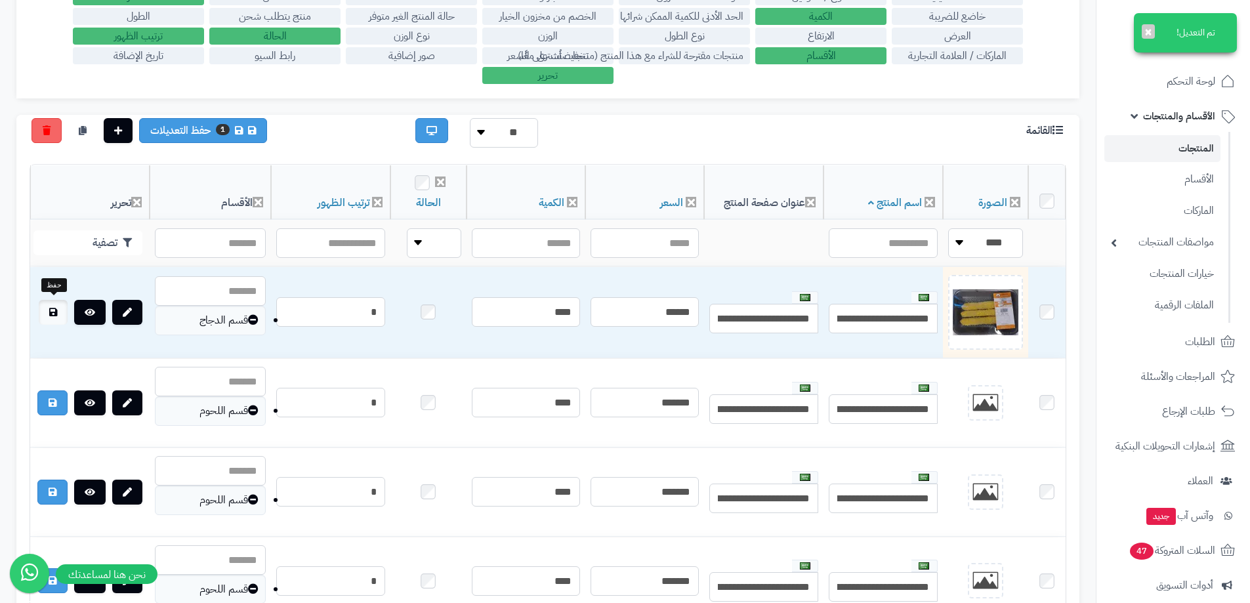
click at [55, 312] on icon at bounding box center [53, 312] width 8 height 9
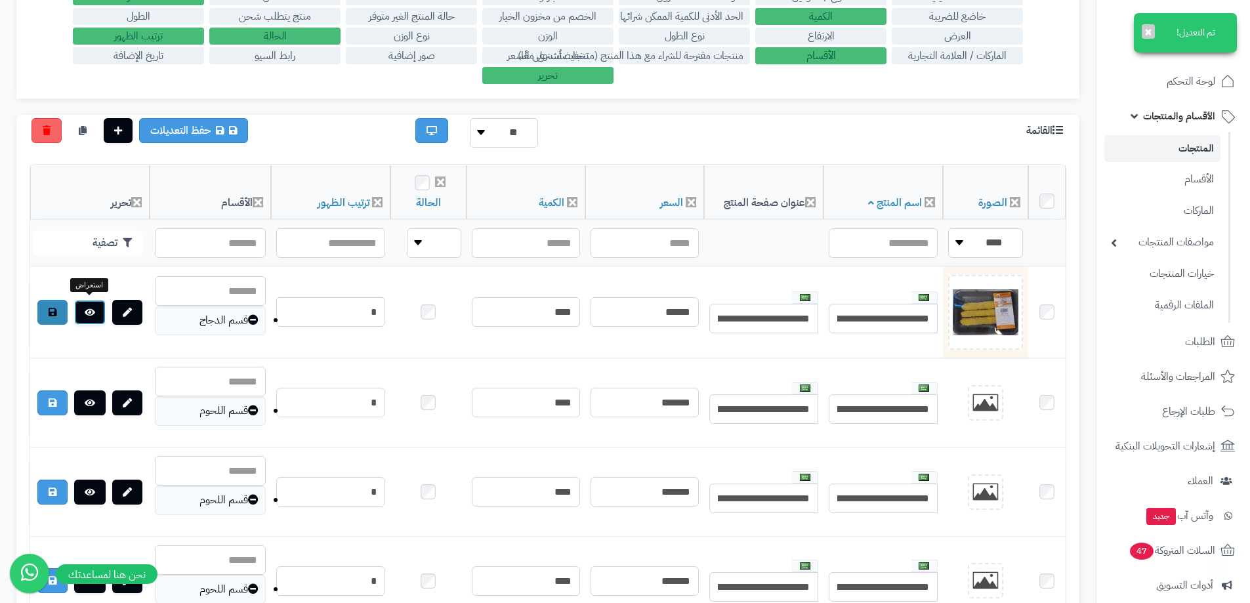
click at [85, 313] on icon at bounding box center [90, 312] width 10 height 9
click at [969, 239] on select "**** ****" at bounding box center [985, 243] width 75 height 30
click at [950, 228] on select "**** ****" at bounding box center [985, 243] width 75 height 30
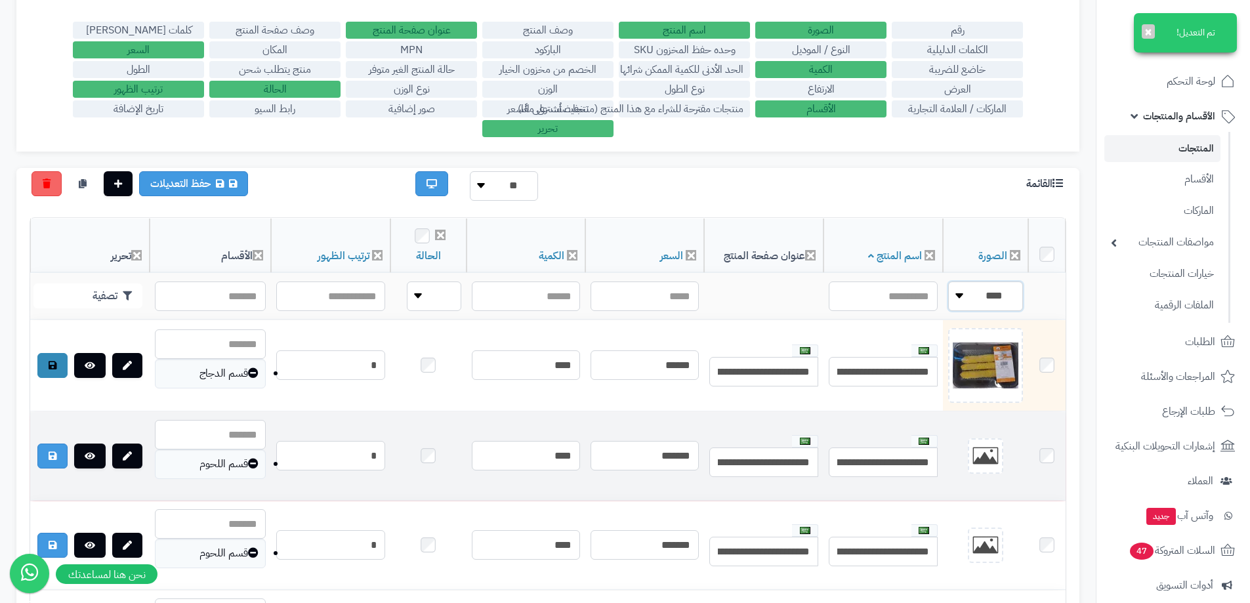
scroll to position [328, 0]
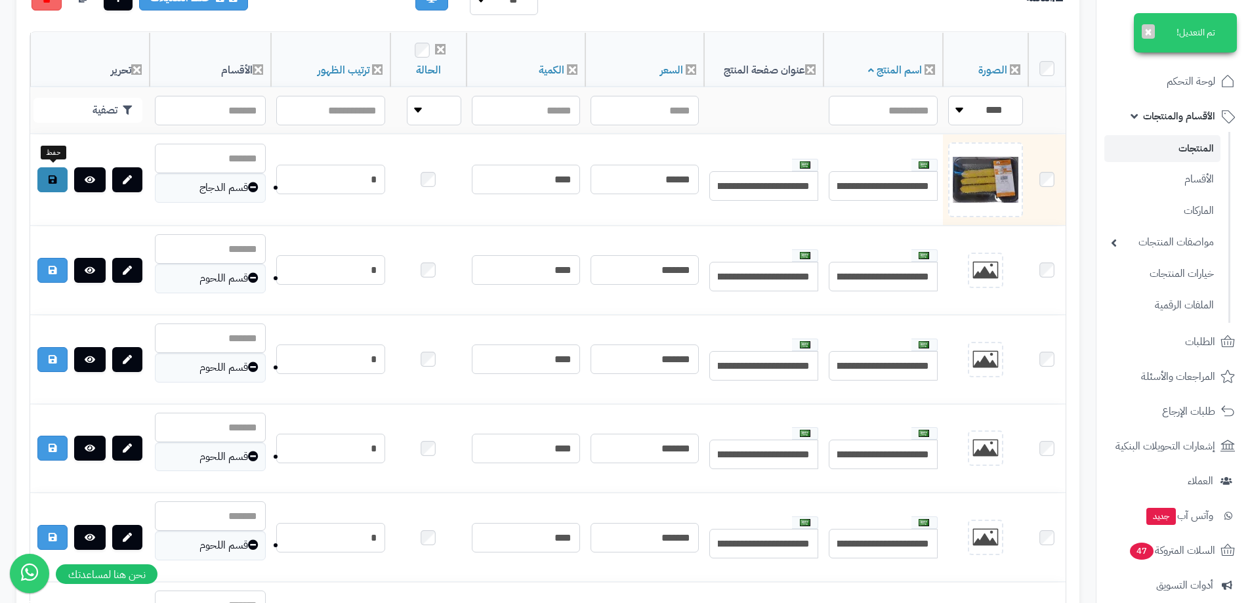
click at [48, 177] on link at bounding box center [52, 179] width 30 height 25
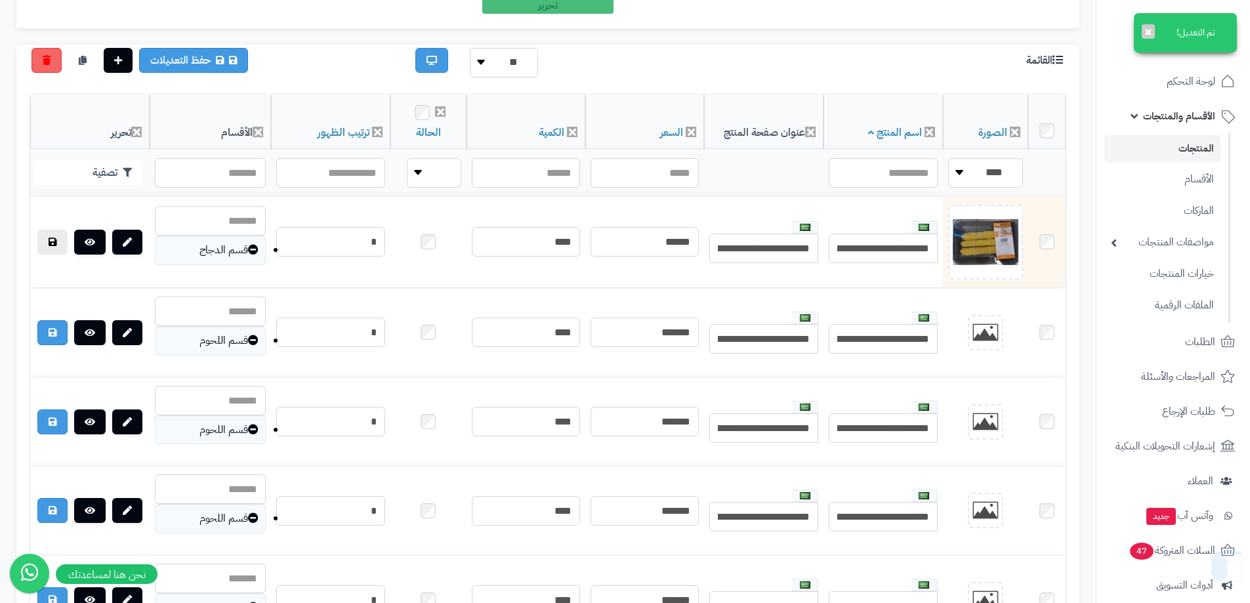
scroll to position [131, 0]
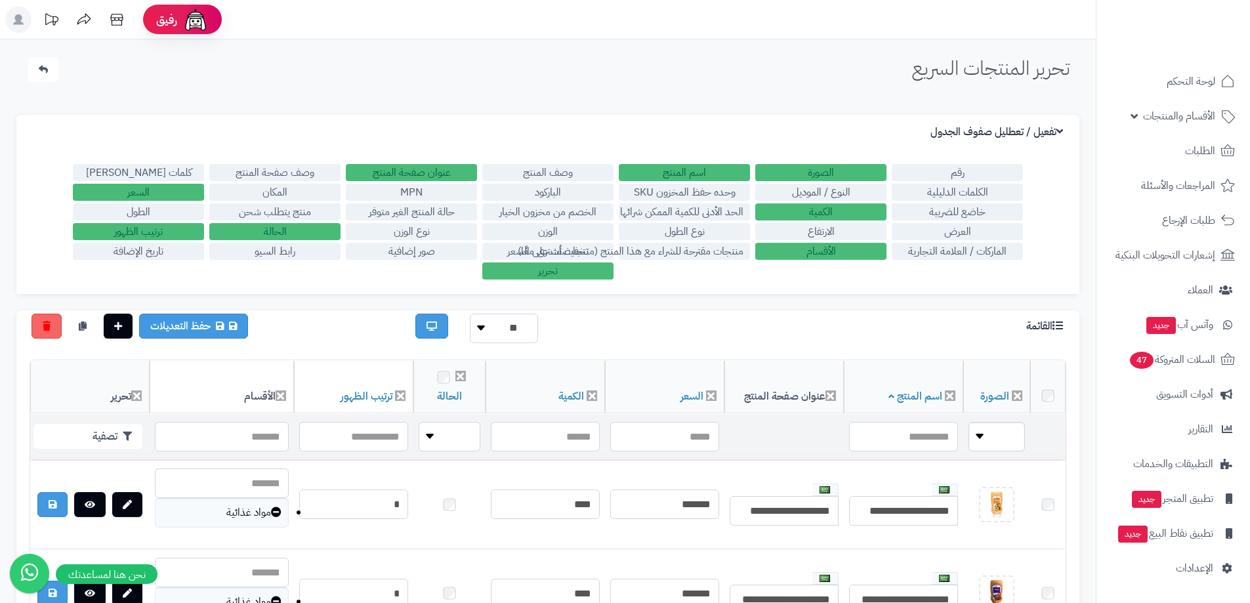
click at [982, 422] on select "**** ****" at bounding box center [997, 437] width 56 height 30
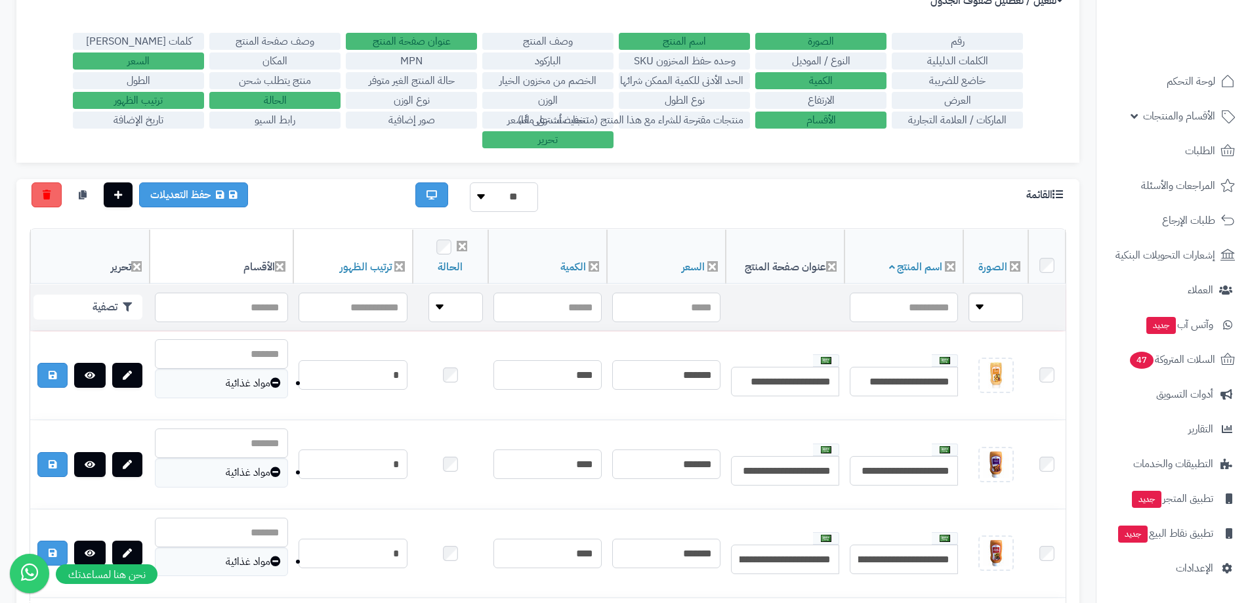
scroll to position [131, 0]
select select "*"
click at [971, 293] on select "**** ****" at bounding box center [996, 308] width 54 height 30
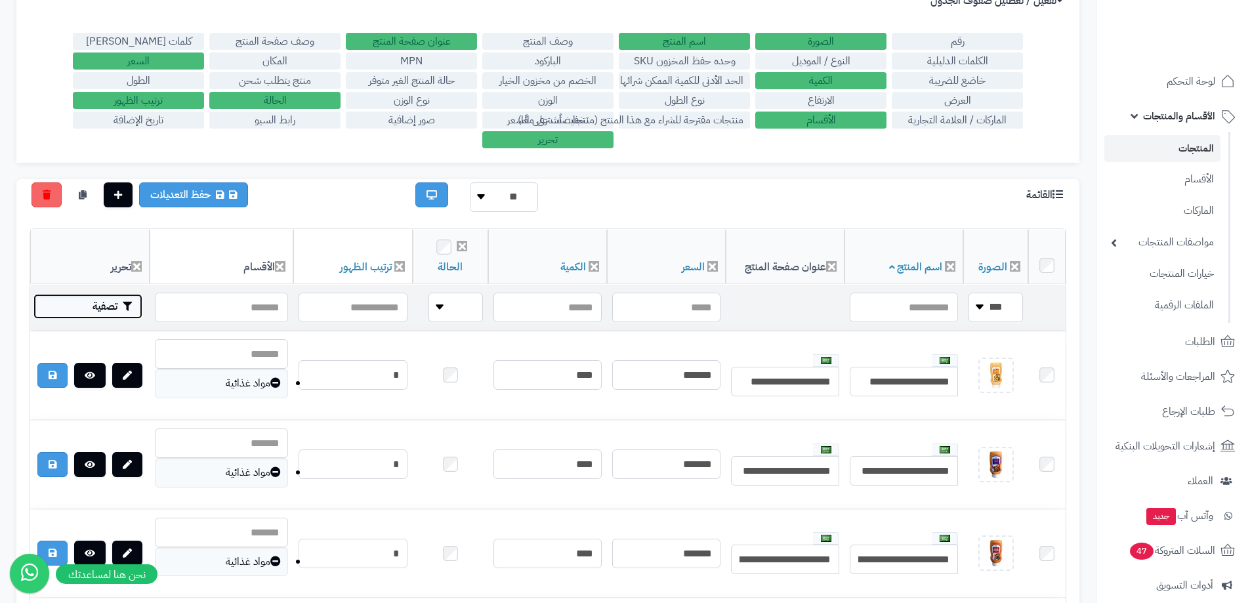
click at [121, 310] on button "تصفية" at bounding box center [87, 306] width 109 height 25
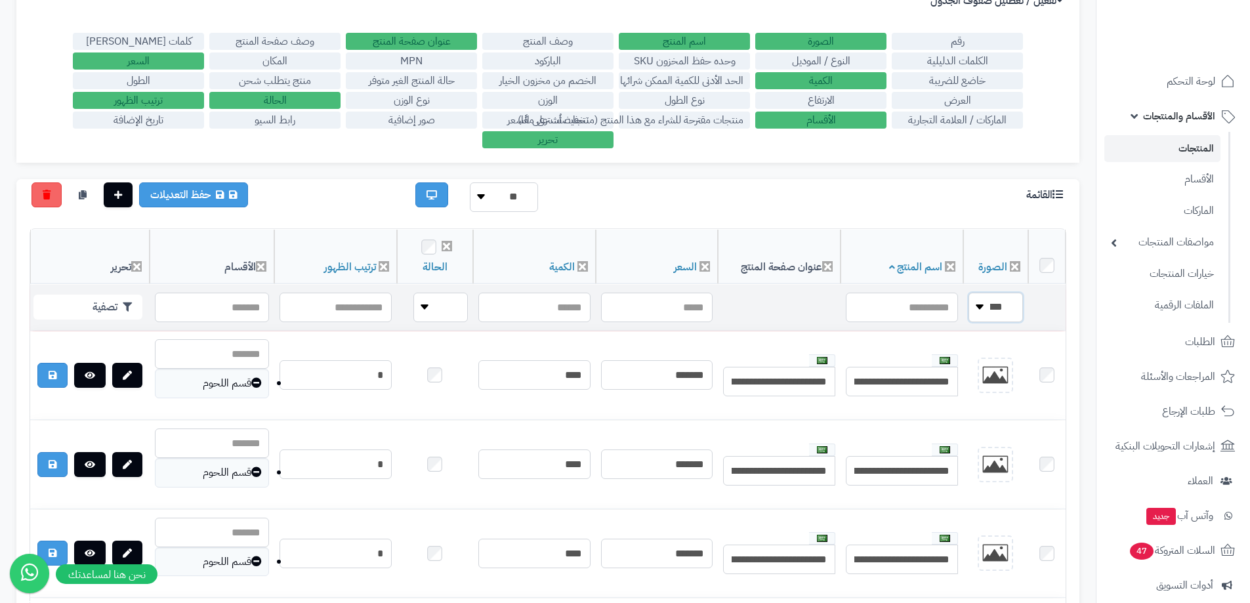
click at [984, 307] on select "**** ****" at bounding box center [996, 308] width 54 height 30
select select "*"
click at [971, 293] on select "**** ****" at bounding box center [996, 308] width 54 height 30
click at [931, 306] on input "text" at bounding box center [902, 308] width 112 height 30
type input "**********"
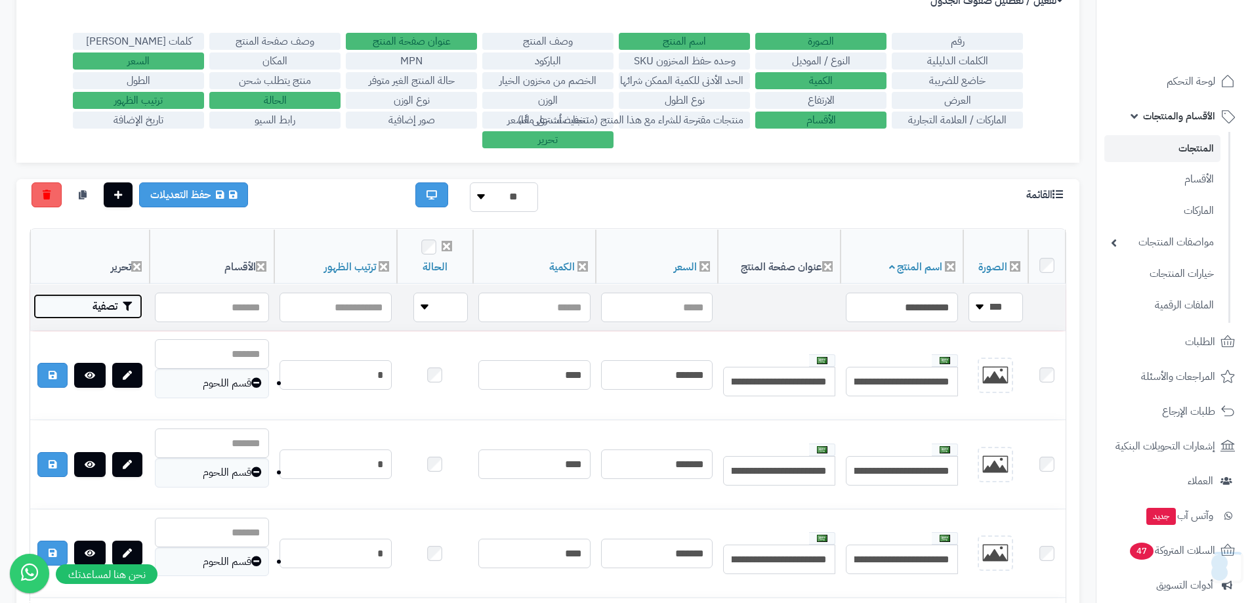
click at [113, 309] on button "تصفية" at bounding box center [87, 306] width 109 height 25
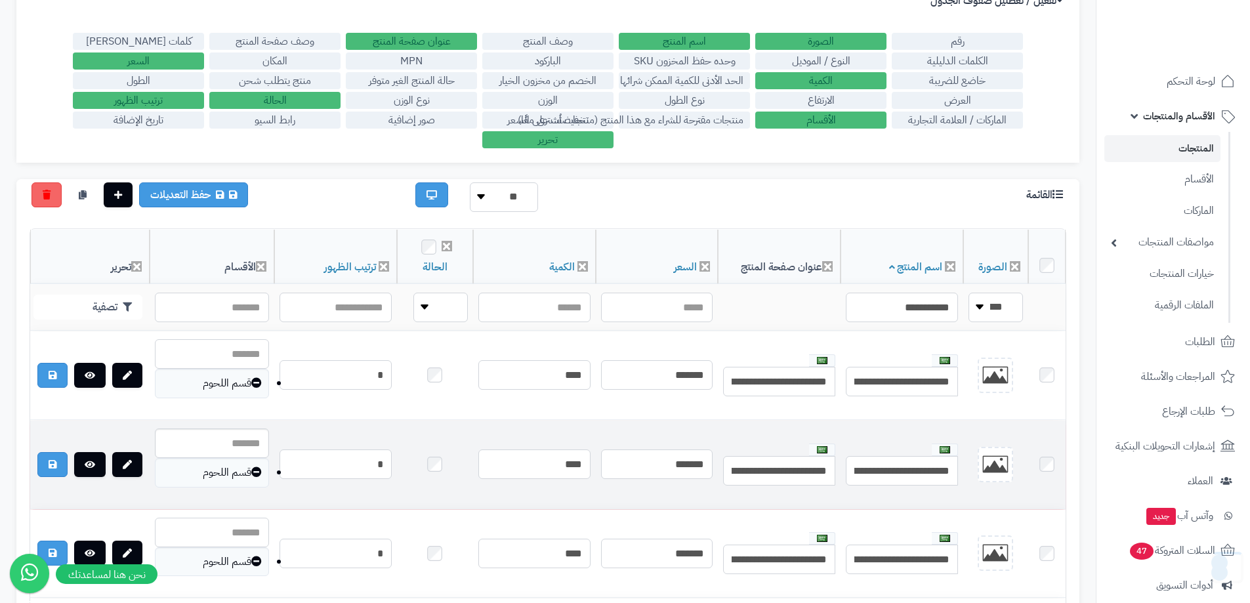
scroll to position [105, 0]
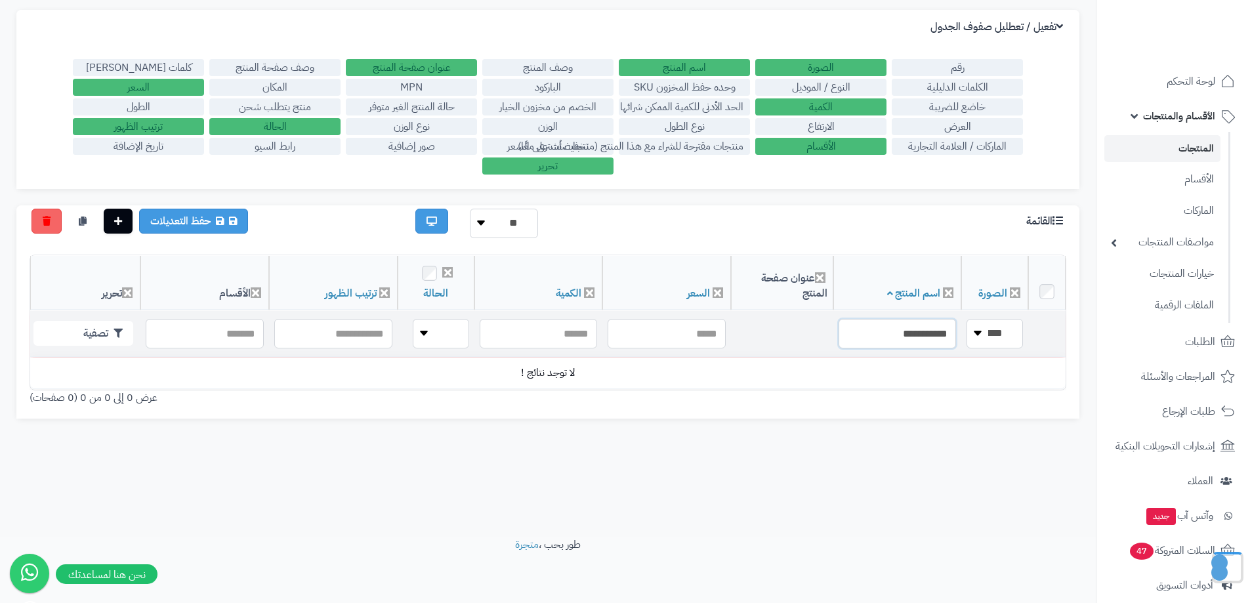
click at [877, 331] on input "**********" at bounding box center [897, 334] width 117 height 30
click at [876, 331] on input "**********" at bounding box center [897, 334] width 117 height 30
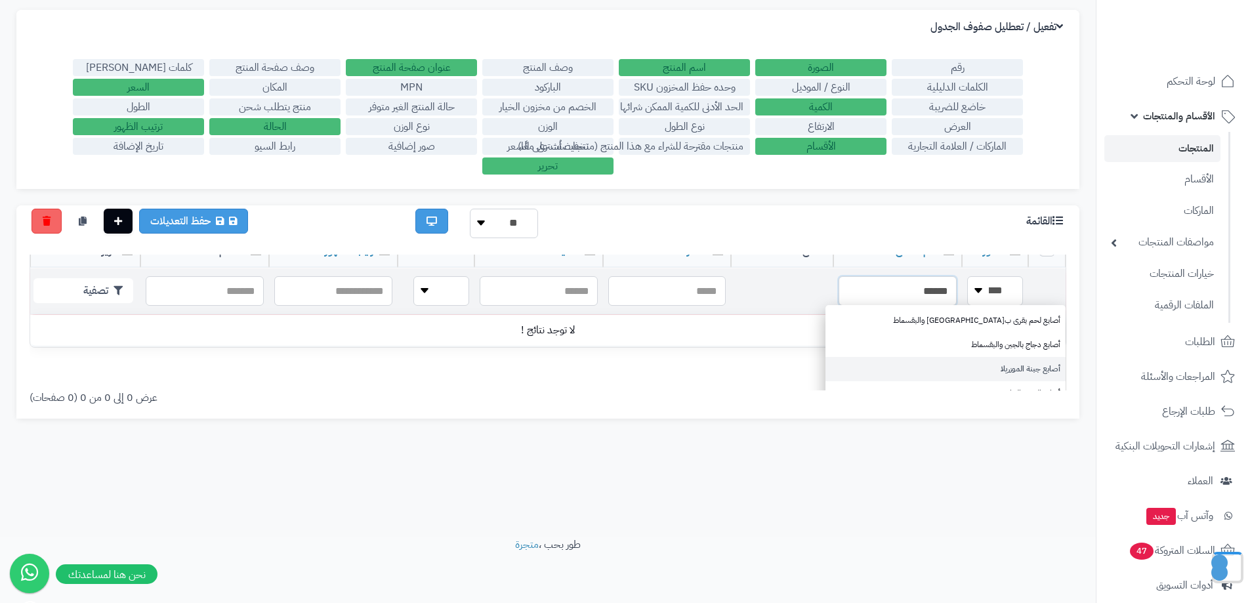
scroll to position [66, 0]
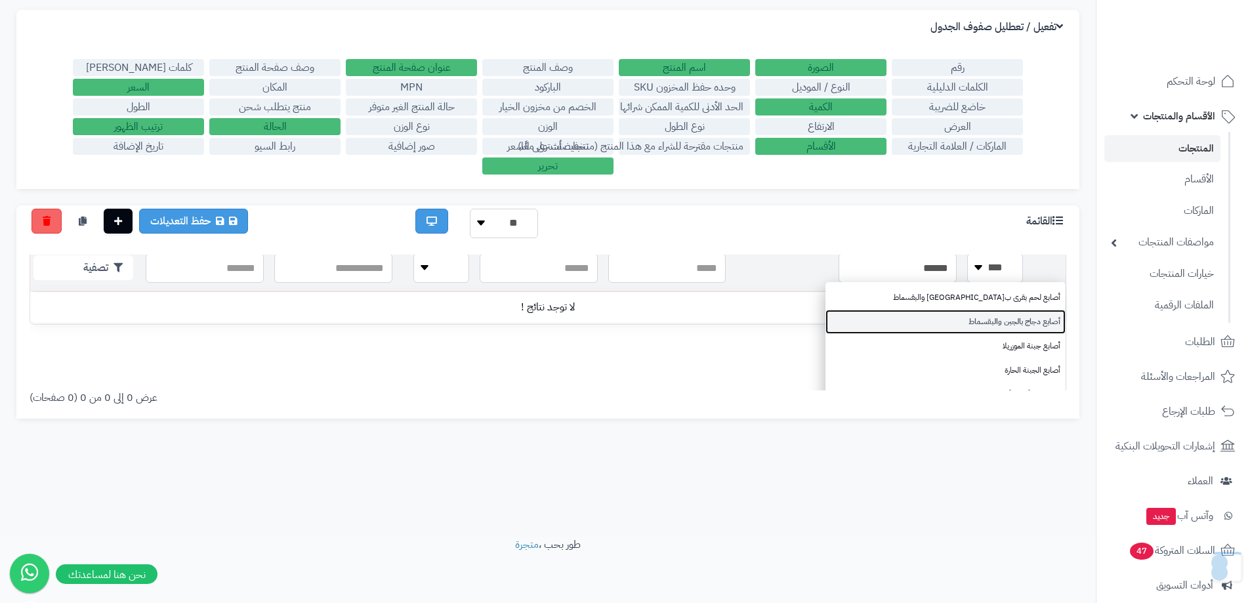
click at [1014, 331] on link "أصابع دجاج بالجبن والبقسماط" at bounding box center [945, 322] width 240 height 24
type input "**********"
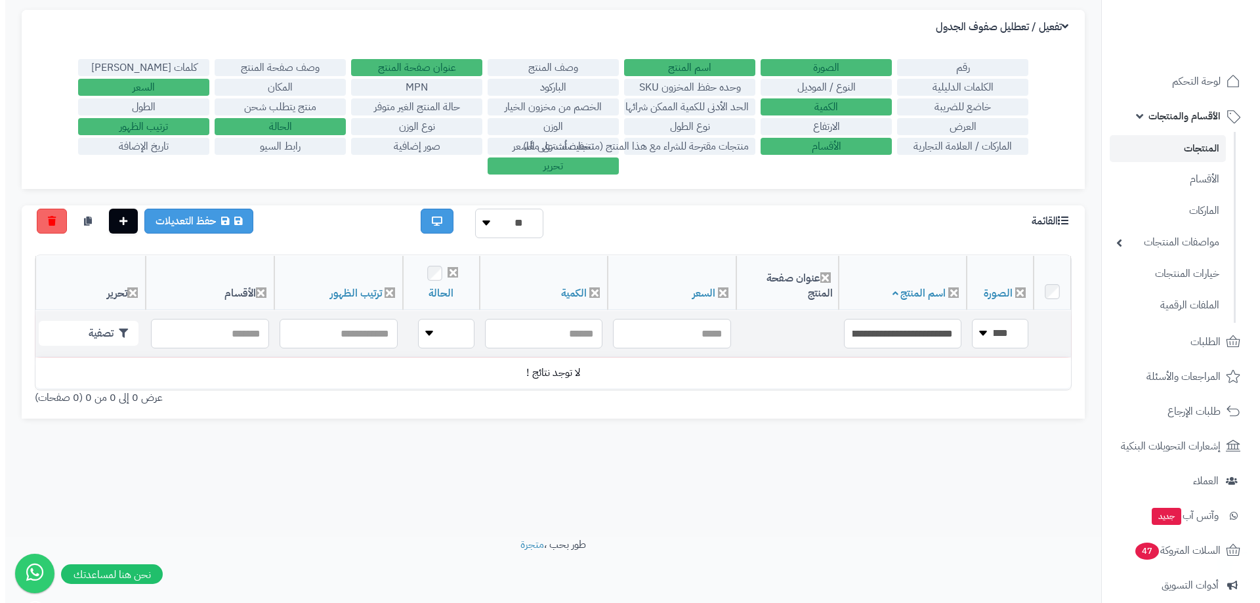
scroll to position [0, 0]
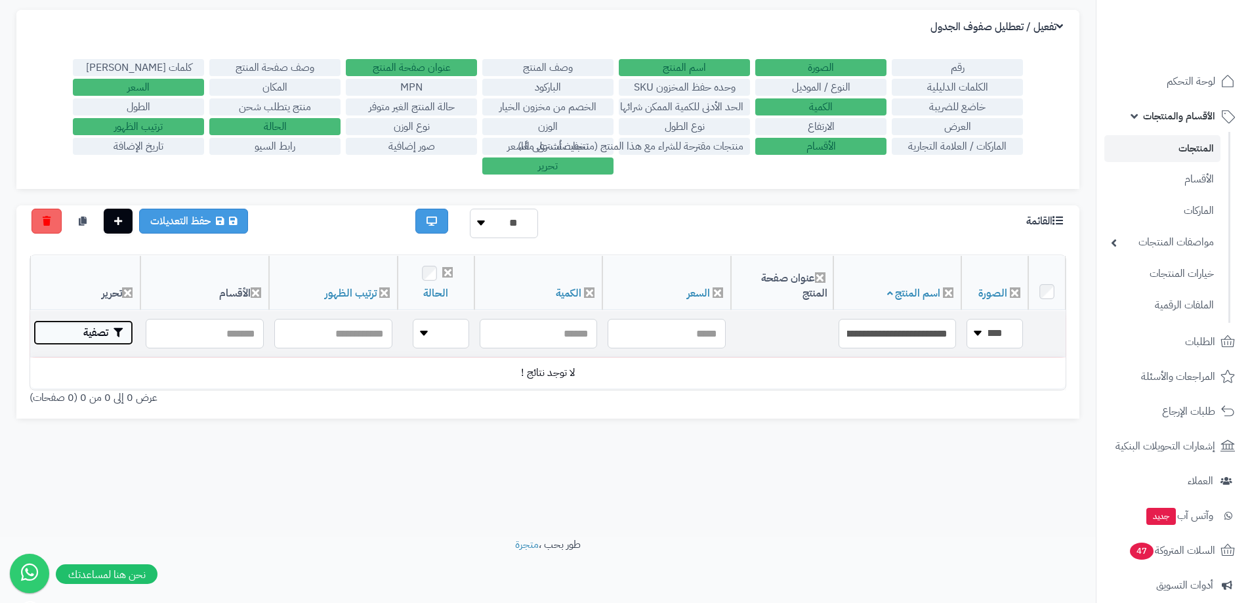
click at [94, 329] on button "تصفية" at bounding box center [83, 332] width 100 height 25
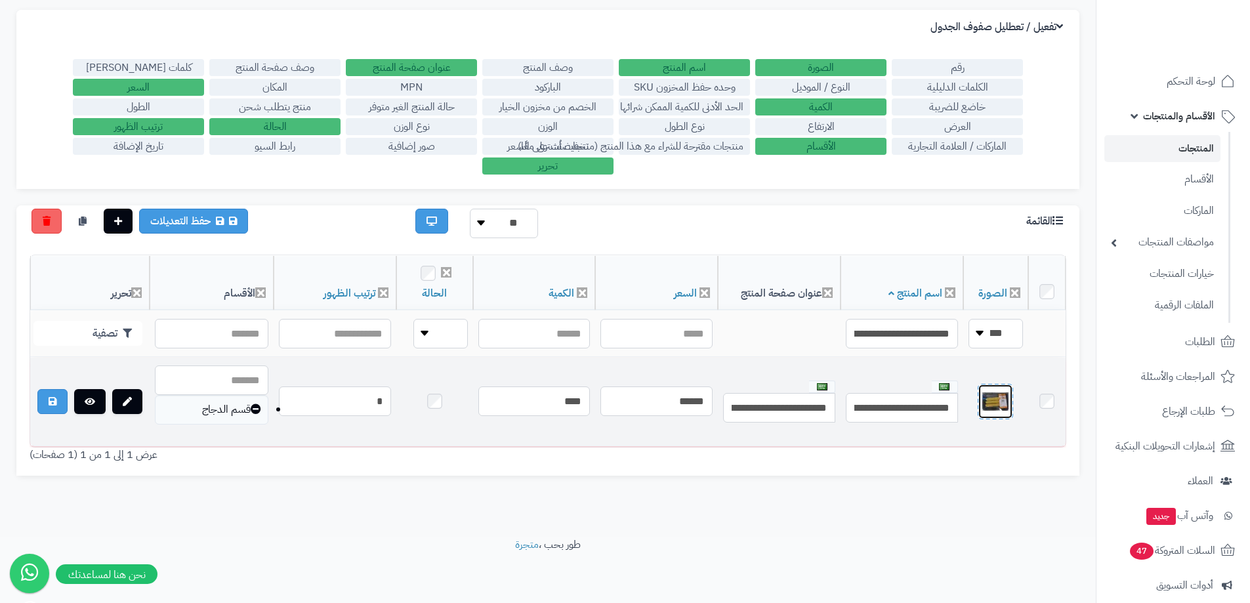
click at [1001, 400] on img at bounding box center [995, 401] width 26 height 26
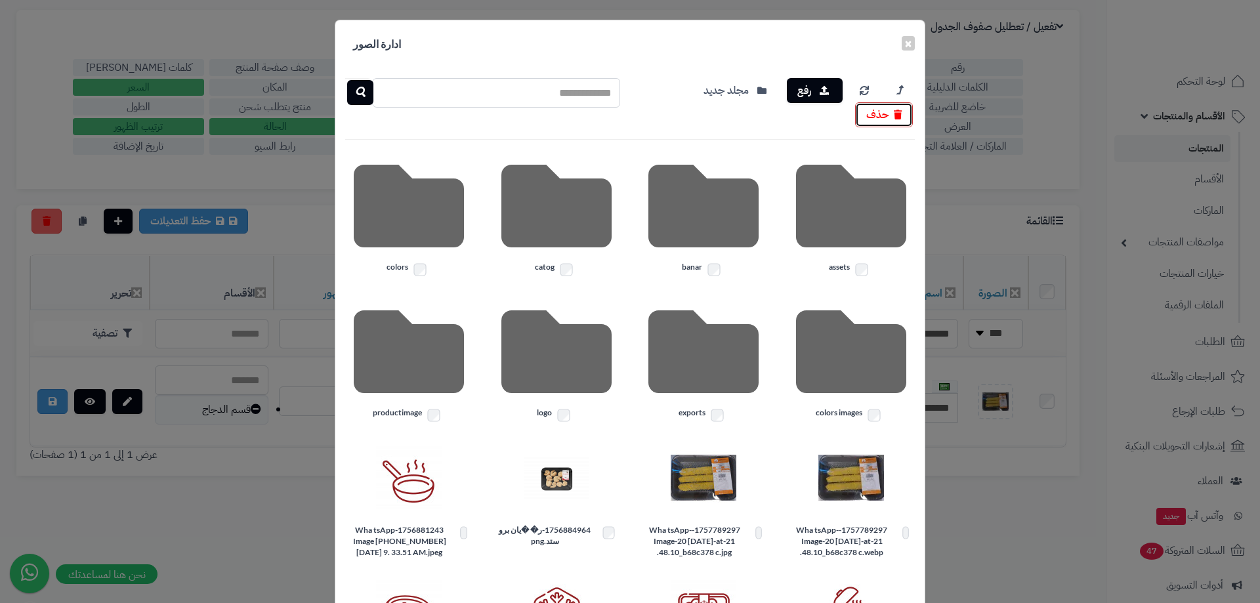
click at [892, 117] on button "حذف" at bounding box center [884, 114] width 58 height 25
click at [914, 42] on button "×" at bounding box center [908, 42] width 13 height 14
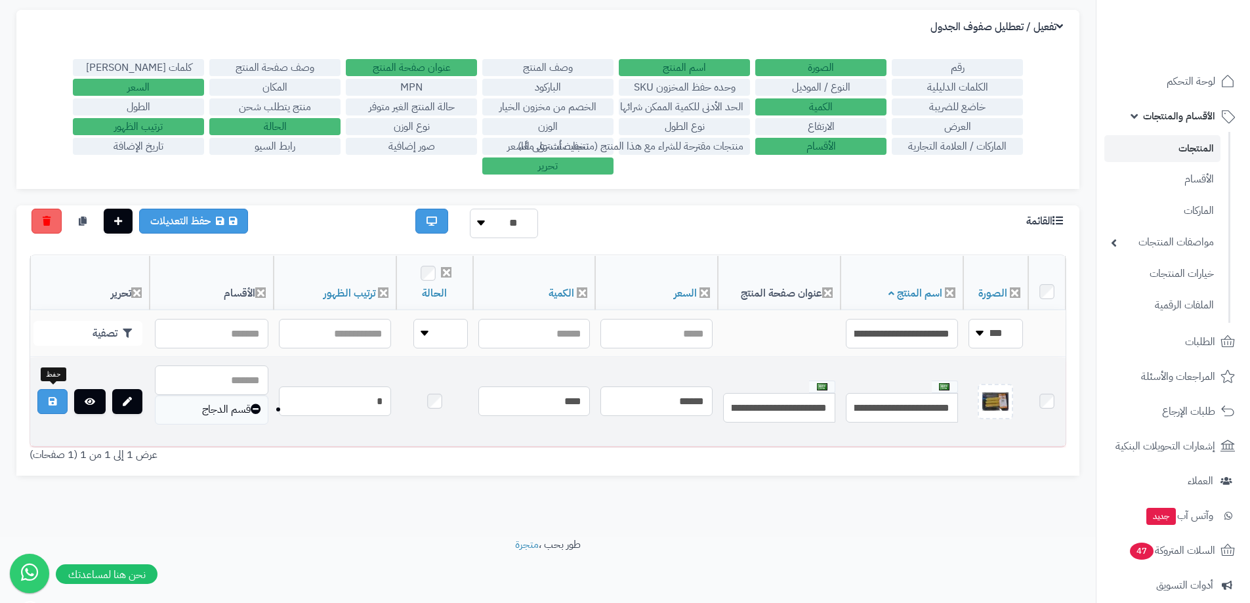
click at [52, 402] on icon at bounding box center [53, 401] width 8 height 9
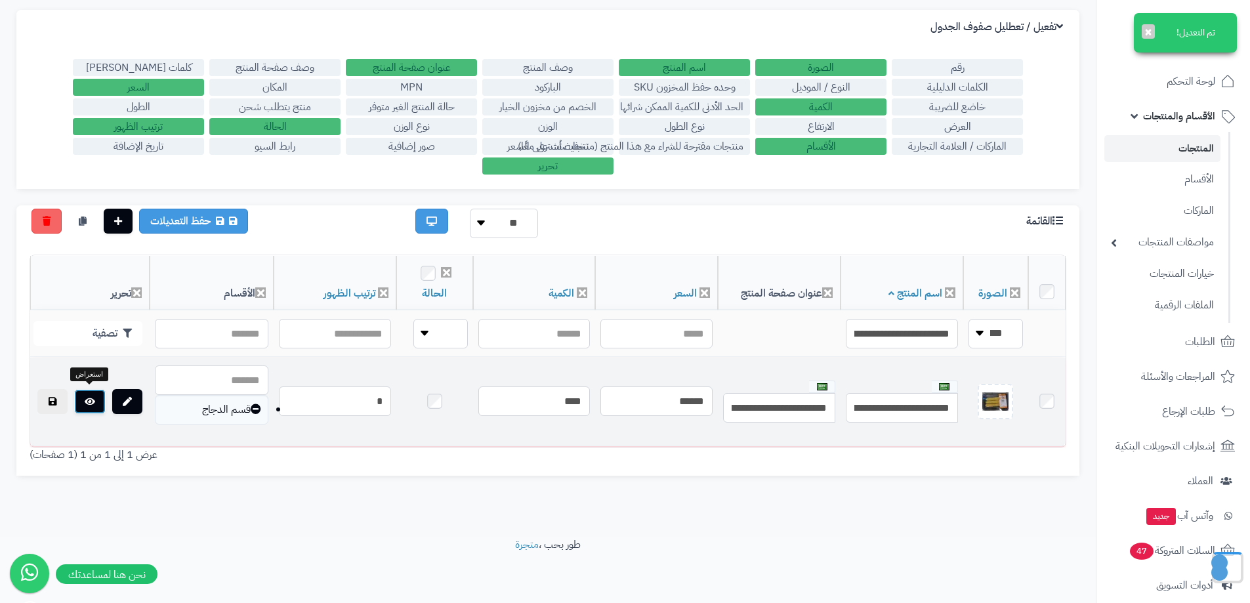
click at [91, 407] on link at bounding box center [89, 401] width 31 height 25
drag, startPoint x: 646, startPoint y: 404, endPoint x: 726, endPoint y: 404, distance: 79.4
click at [726, 404] on tr "**********" at bounding box center [547, 402] width 1035 height 89
click at [743, 369] on td "**********" at bounding box center [779, 402] width 123 height 89
click at [1003, 398] on img at bounding box center [995, 401] width 26 height 26
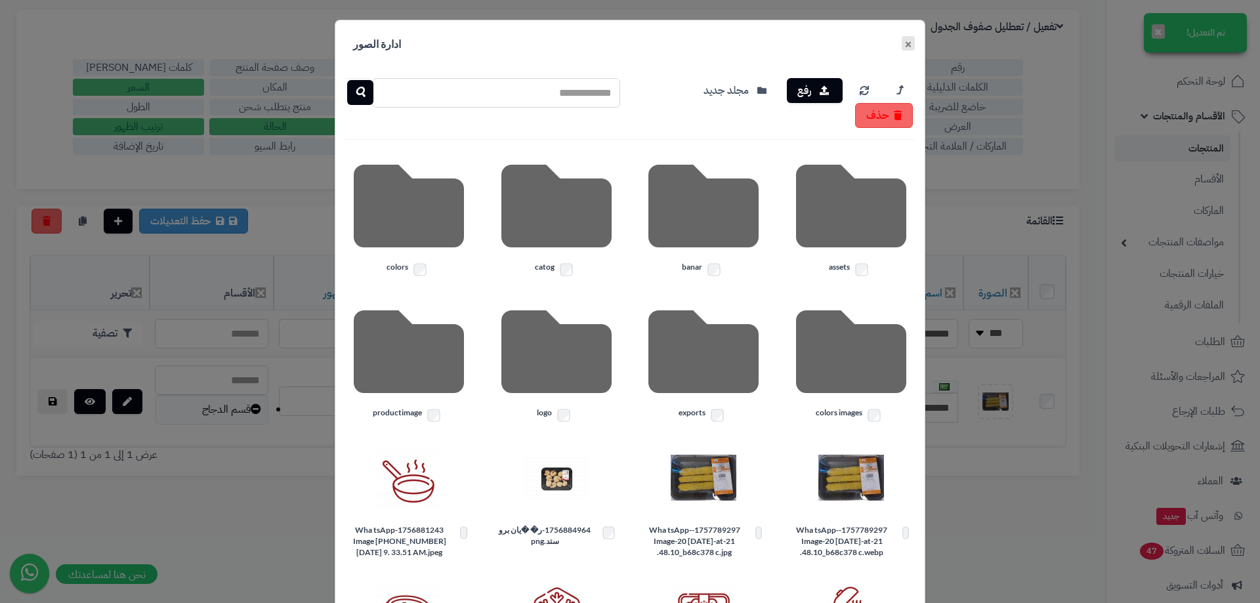
click at [908, 43] on button "×" at bounding box center [908, 43] width 13 height 14
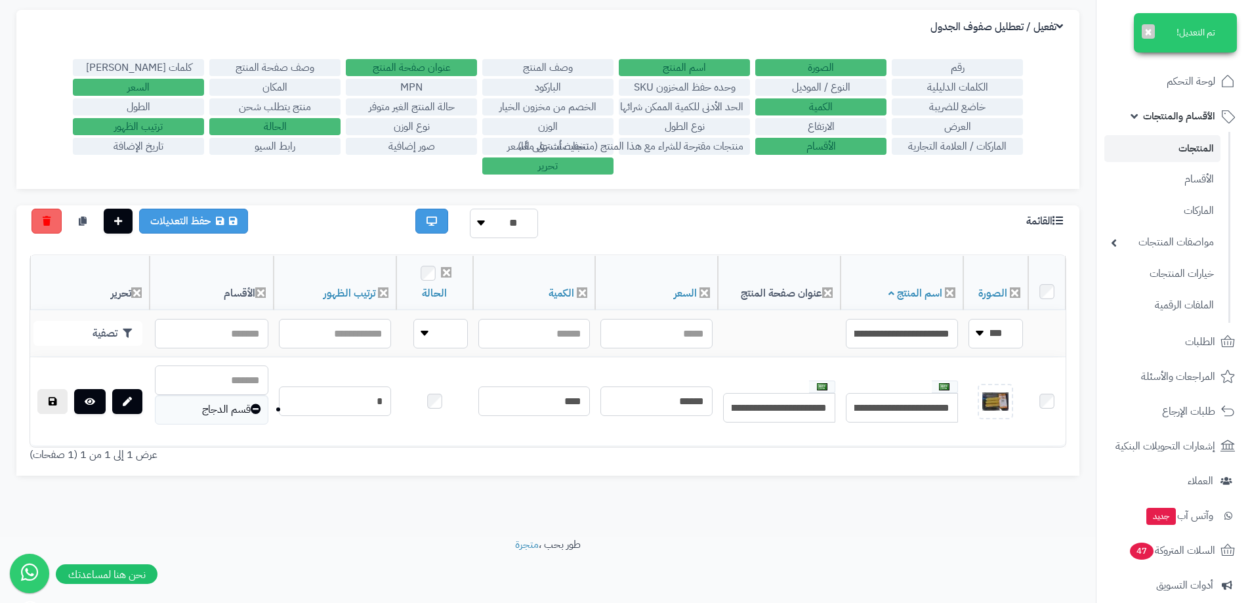
click at [787, 512] on div "تحرير المنتجات السريع الرئيسية الاضافات تحرير المنتجات السريع تم التعديل! × الإ…" at bounding box center [548, 235] width 1096 height 603
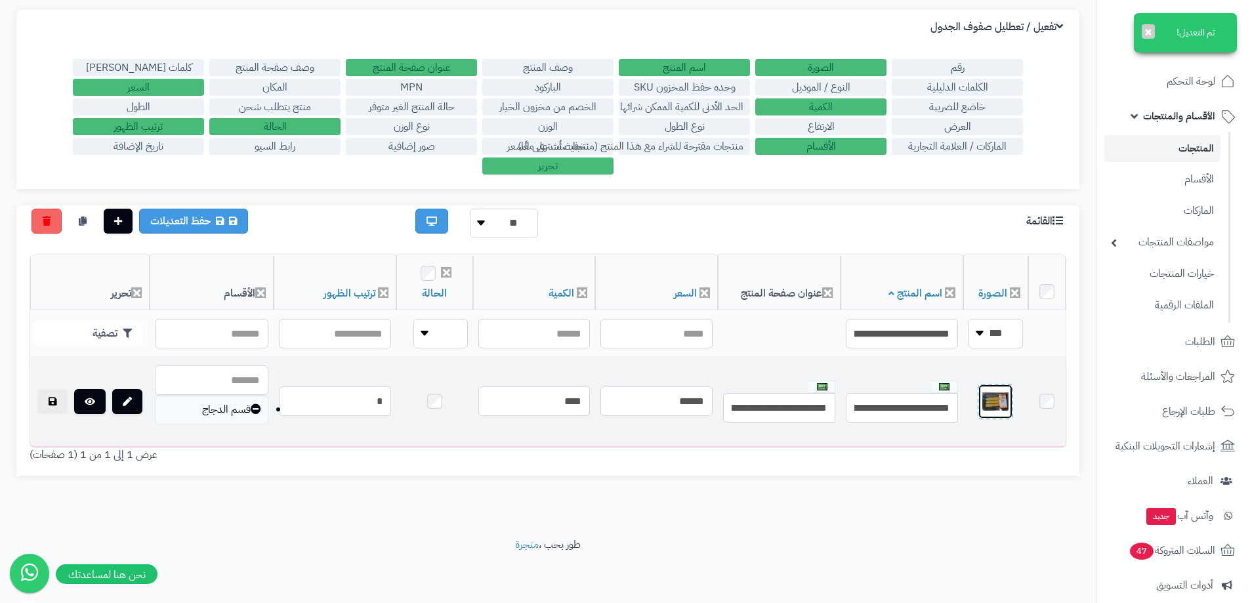
click at [1003, 394] on img at bounding box center [995, 401] width 26 height 26
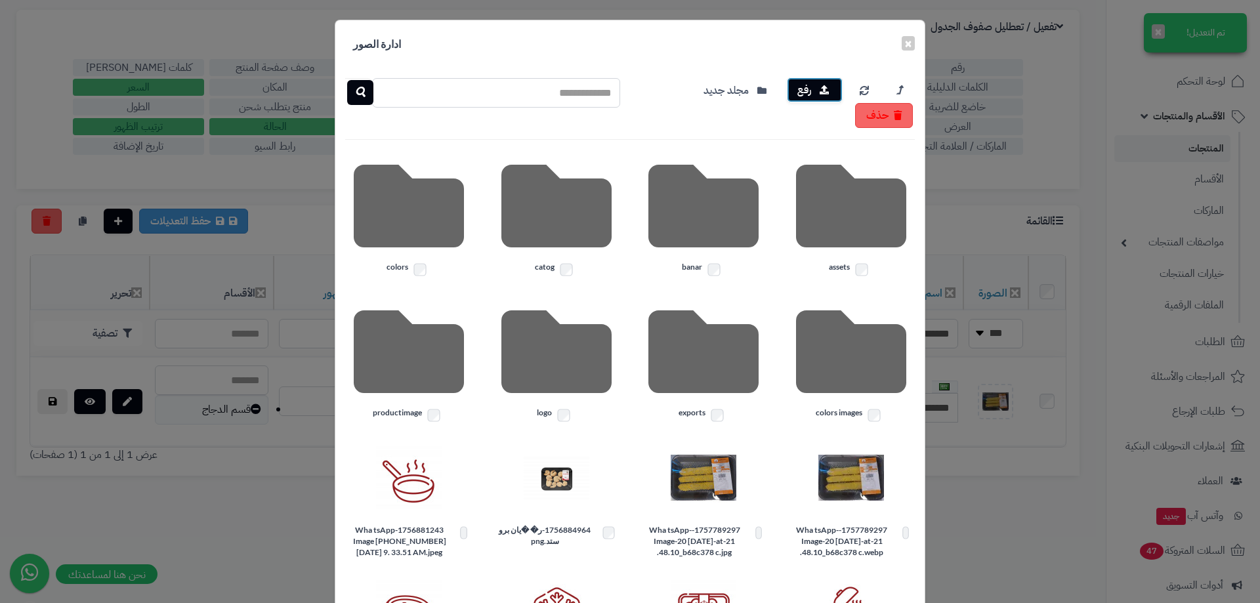
click at [828, 91] on icon "button" at bounding box center [824, 89] width 9 height 9
click at [823, 86] on button "رفع" at bounding box center [815, 89] width 56 height 25
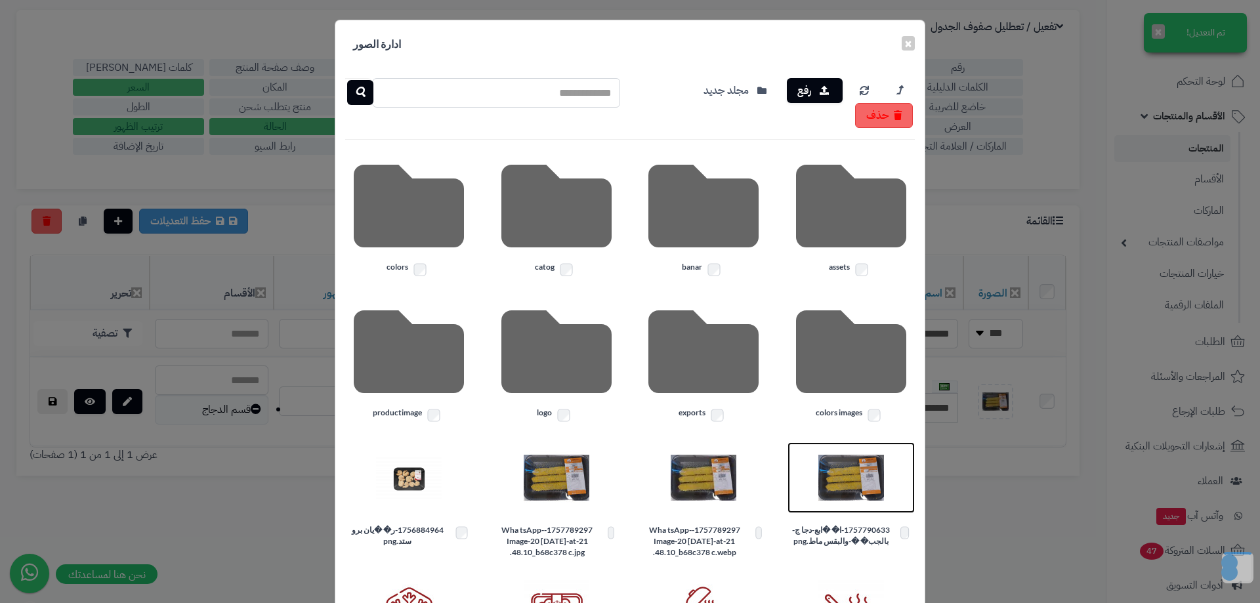
click at [860, 486] on img at bounding box center [851, 478] width 66 height 66
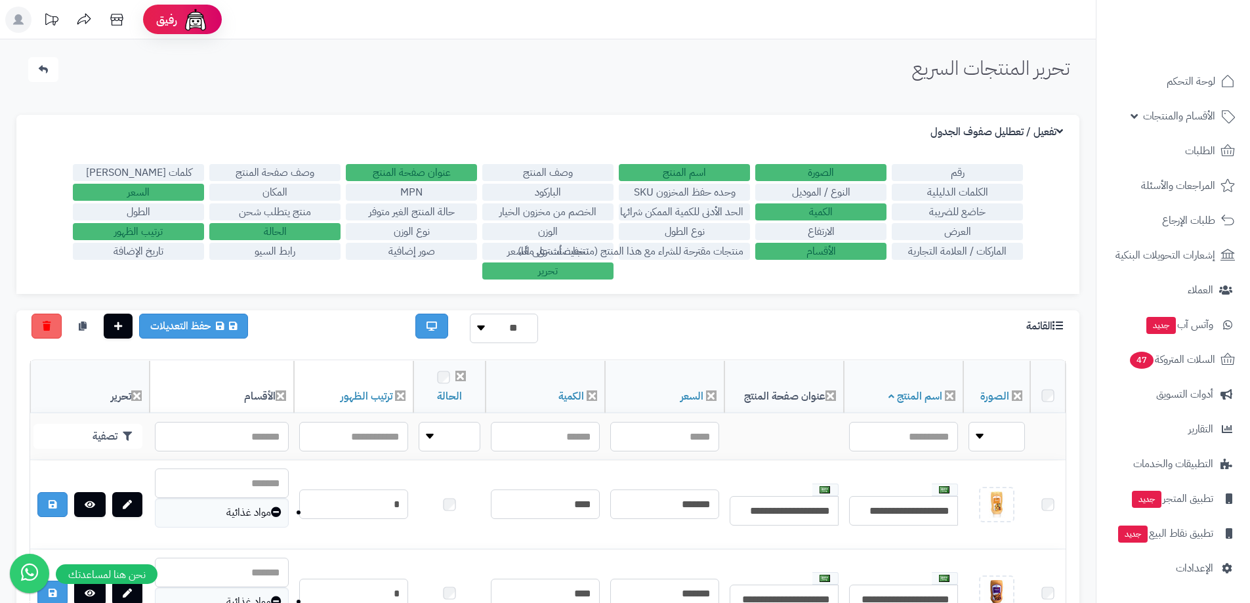
click at [909, 422] on input "text" at bounding box center [903, 437] width 109 height 30
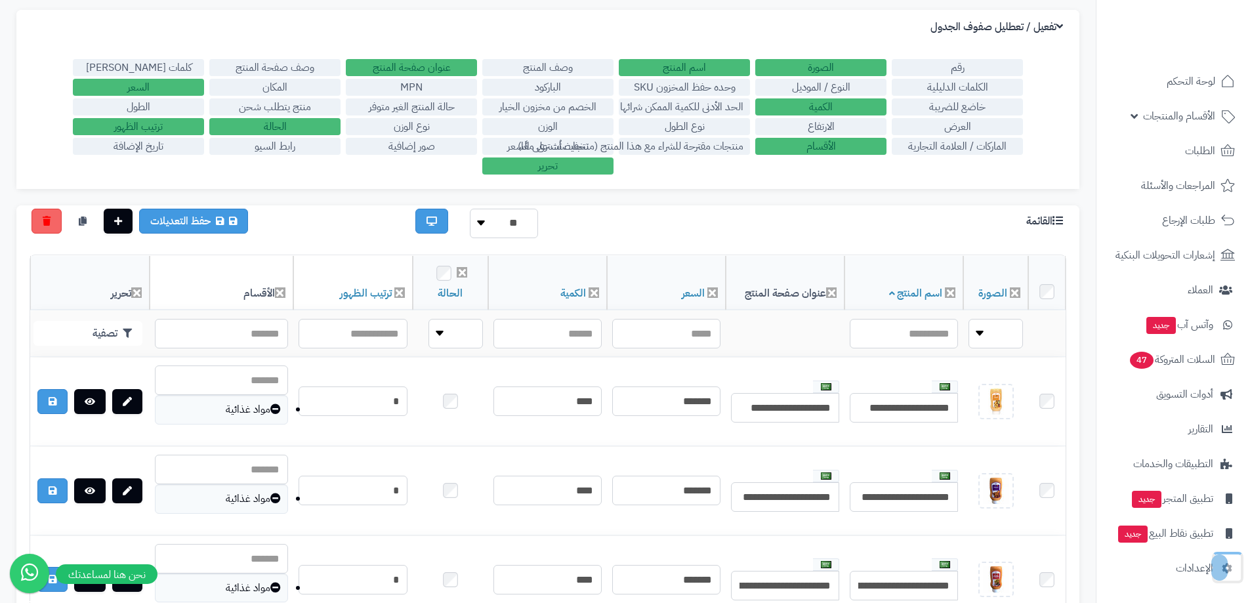
scroll to position [105, 0]
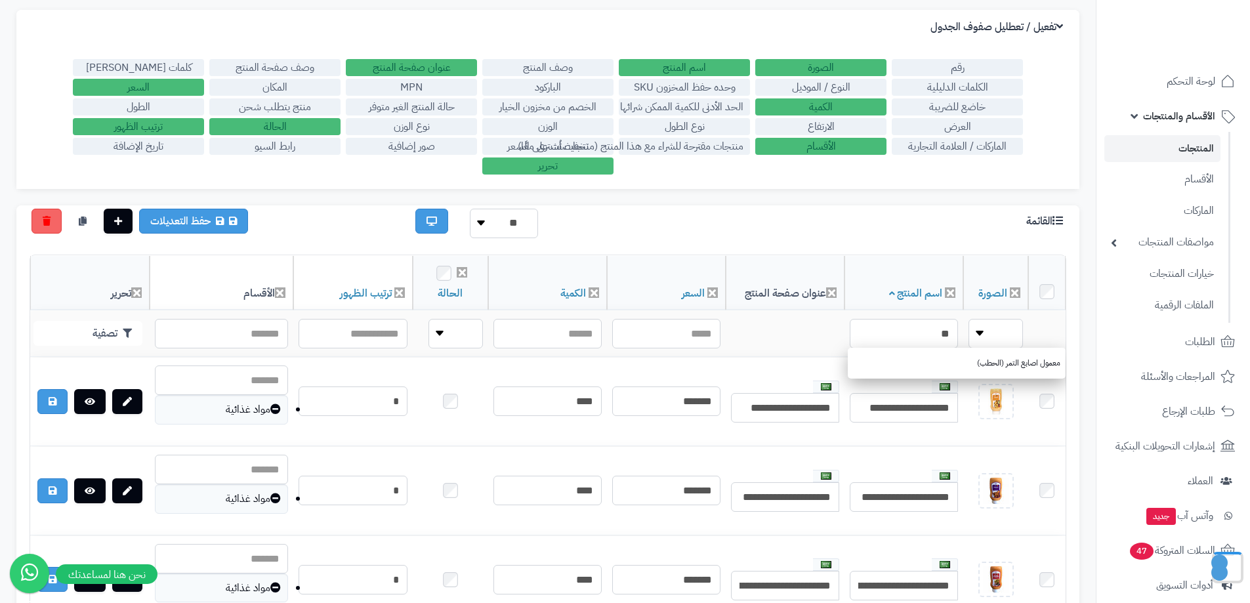
type input "*"
click at [950, 360] on link "أصابع دجاج بالجبن والبقسماط" at bounding box center [957, 363] width 218 height 24
type input "**********"
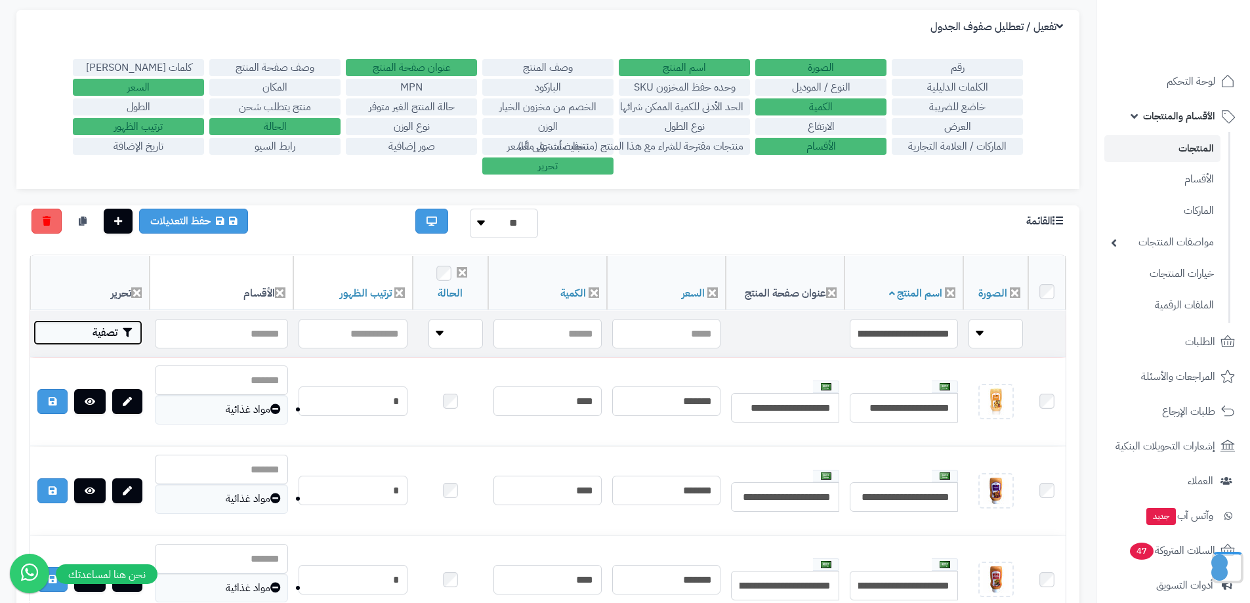
click at [104, 335] on button "تصفية" at bounding box center [87, 332] width 109 height 25
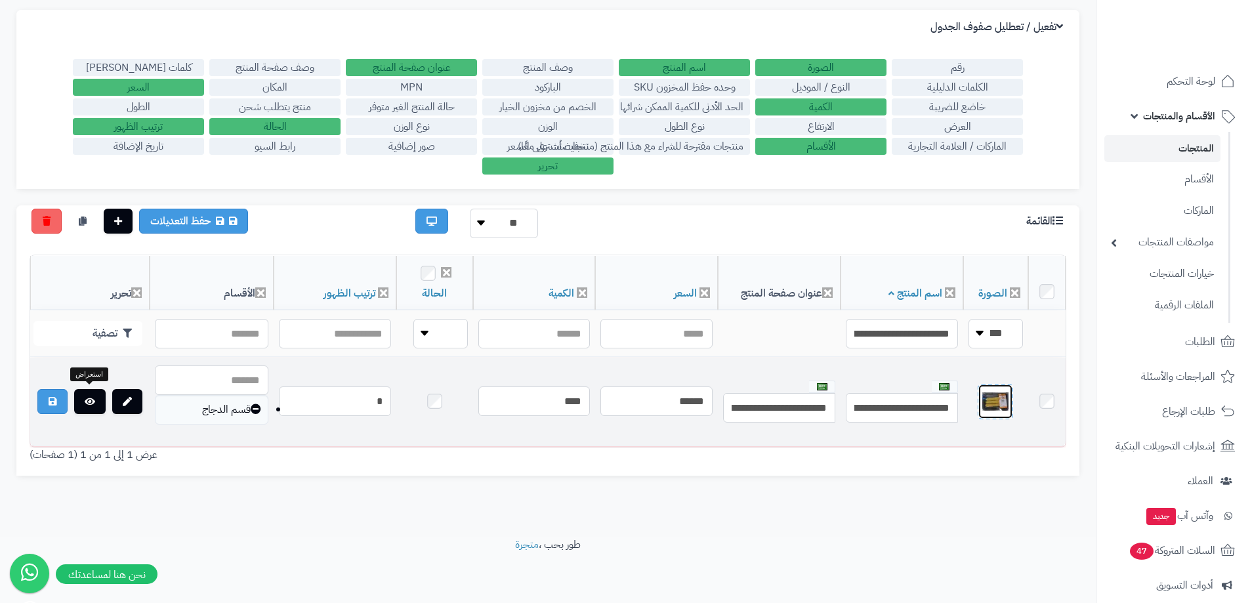
click at [991, 402] on img at bounding box center [995, 401] width 26 height 26
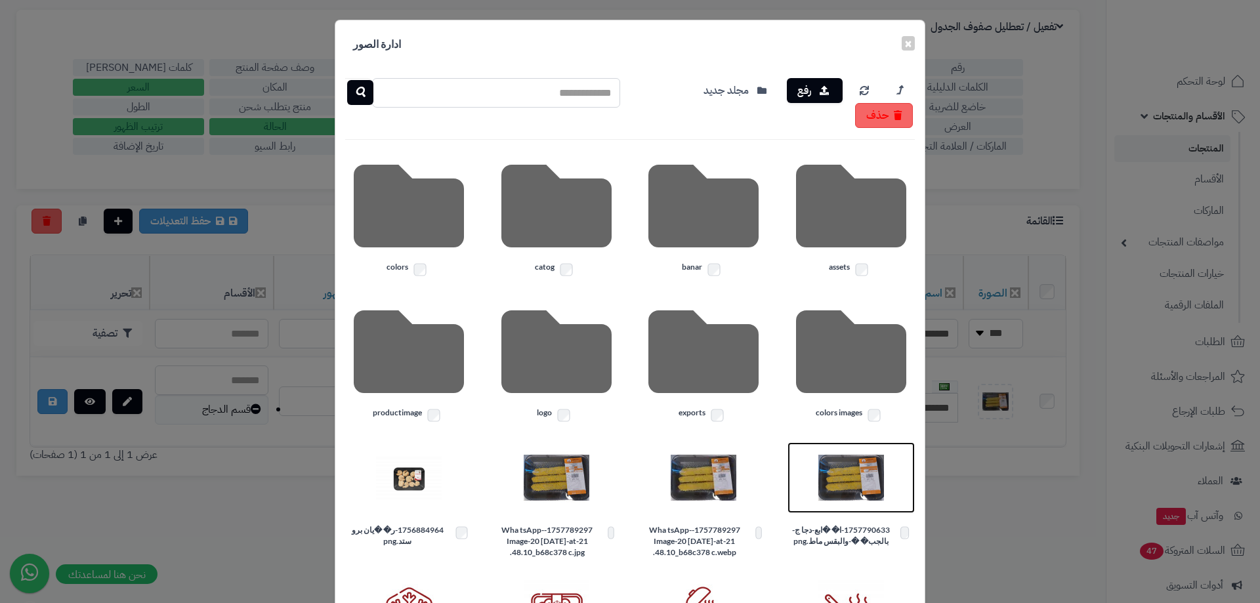
click at [852, 478] on img at bounding box center [851, 478] width 66 height 66
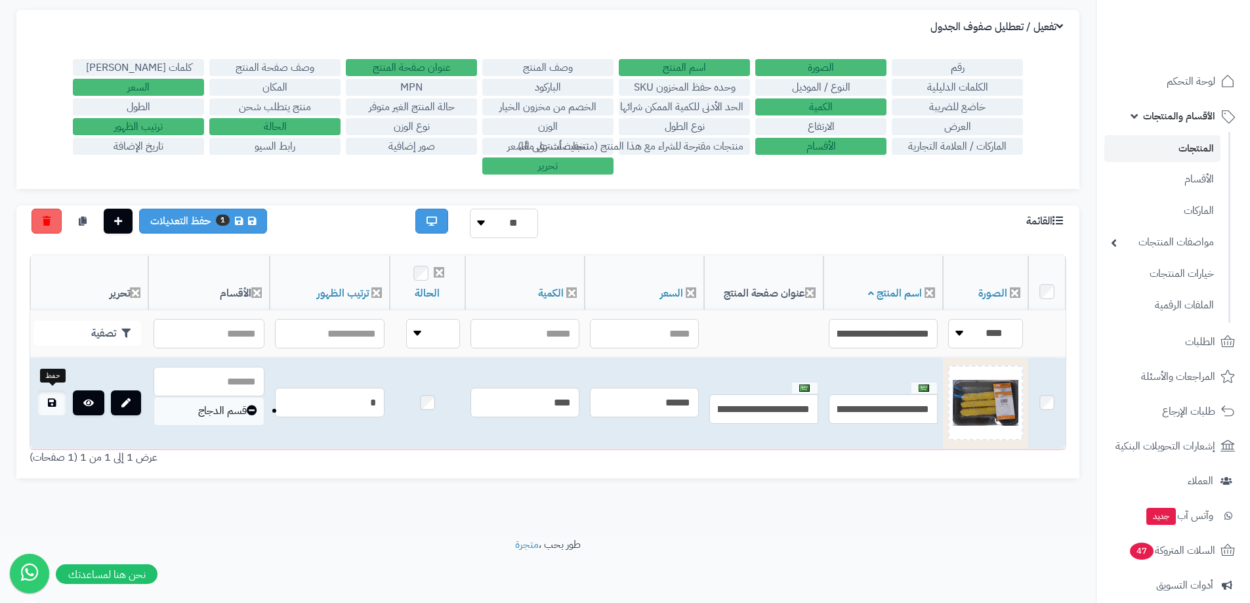
click at [46, 398] on link at bounding box center [51, 402] width 29 height 25
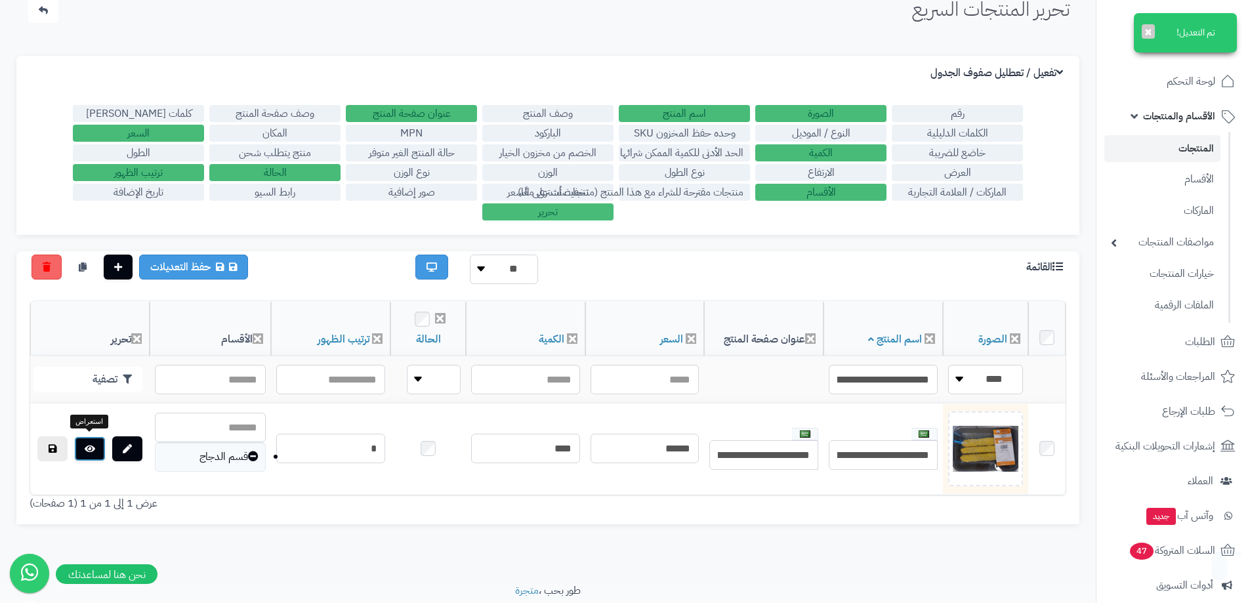
scroll to position [0, 0]
